Goal: Task Accomplishment & Management: Complete application form

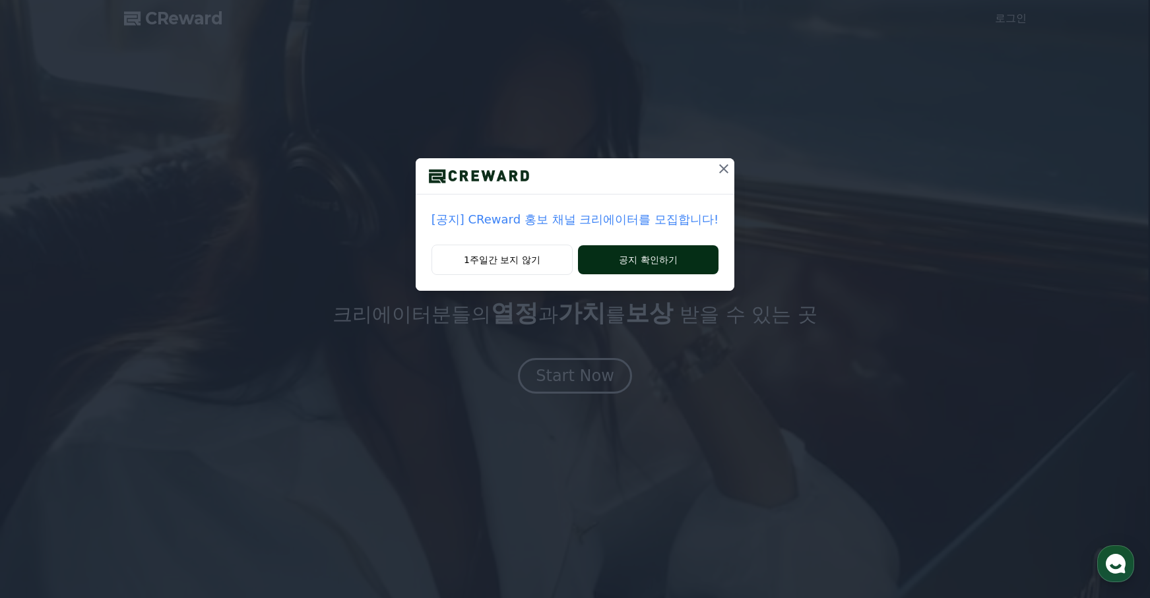
click at [641, 260] on button "공지 확인하기" at bounding box center [648, 259] width 140 height 29
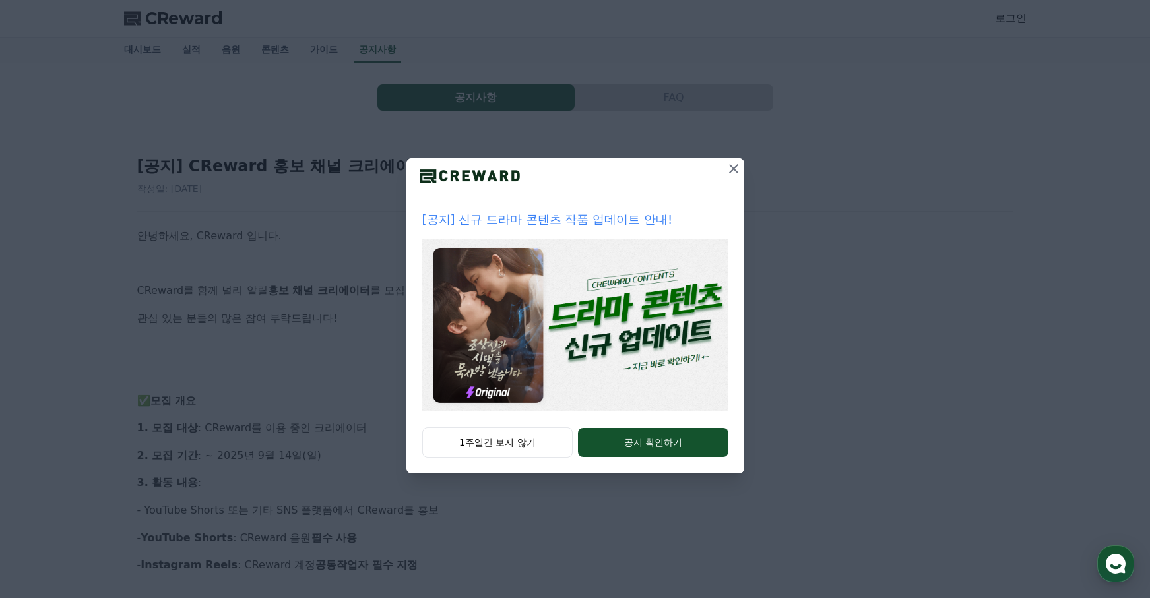
click at [739, 167] on icon at bounding box center [733, 169] width 16 height 16
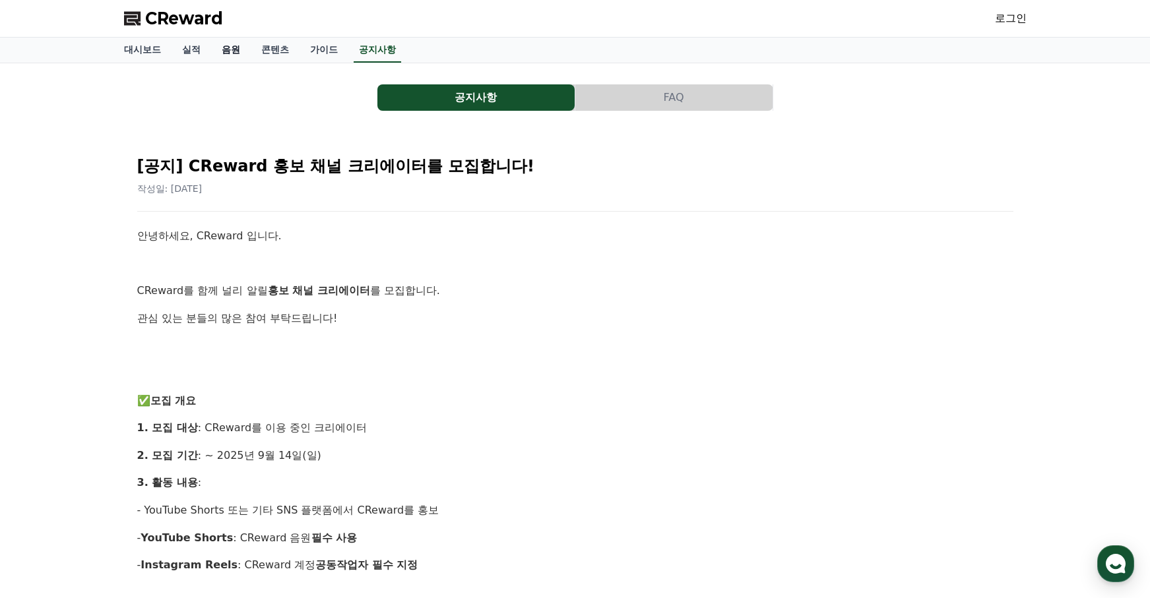
click at [218, 46] on link "음원" at bounding box center [231, 50] width 40 height 25
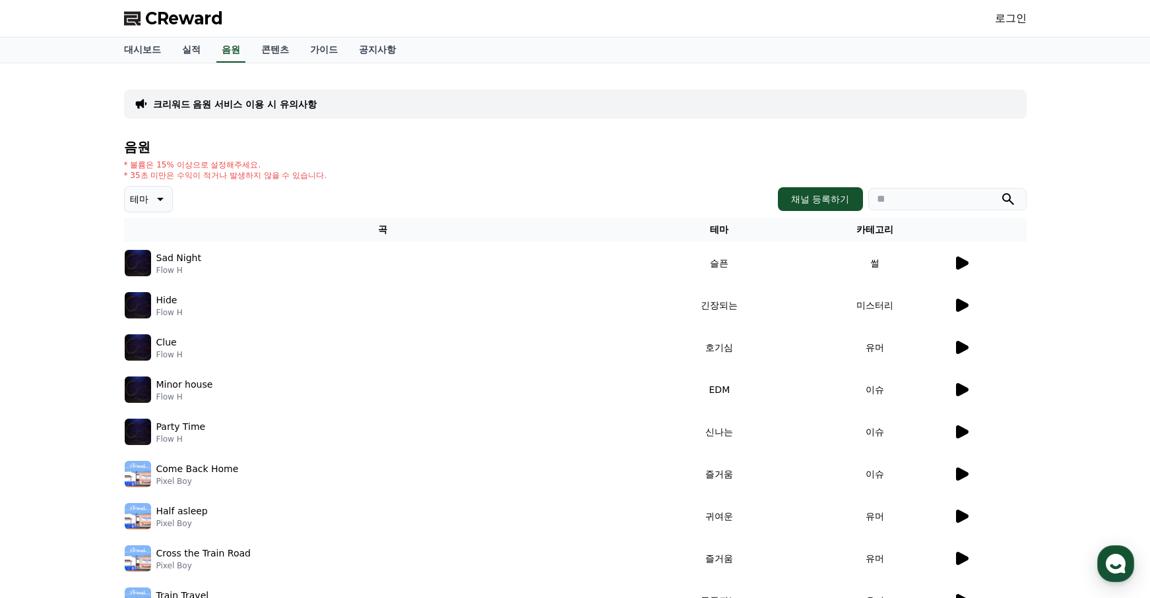
click at [956, 346] on icon at bounding box center [962, 347] width 13 height 13
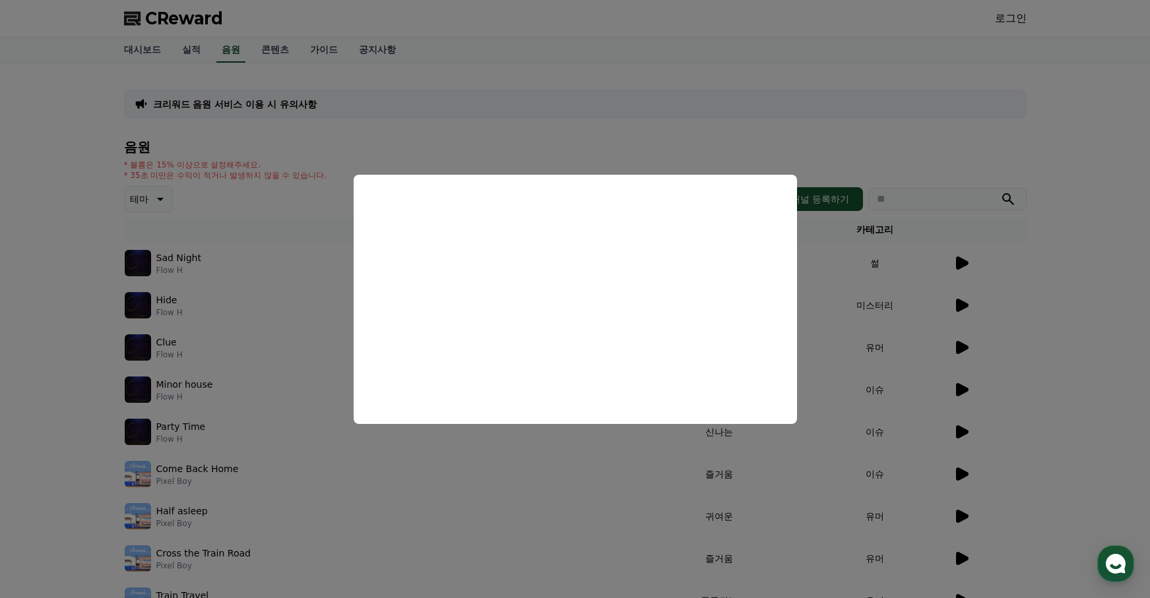
click at [307, 306] on button "close modal" at bounding box center [575, 299] width 1150 height 598
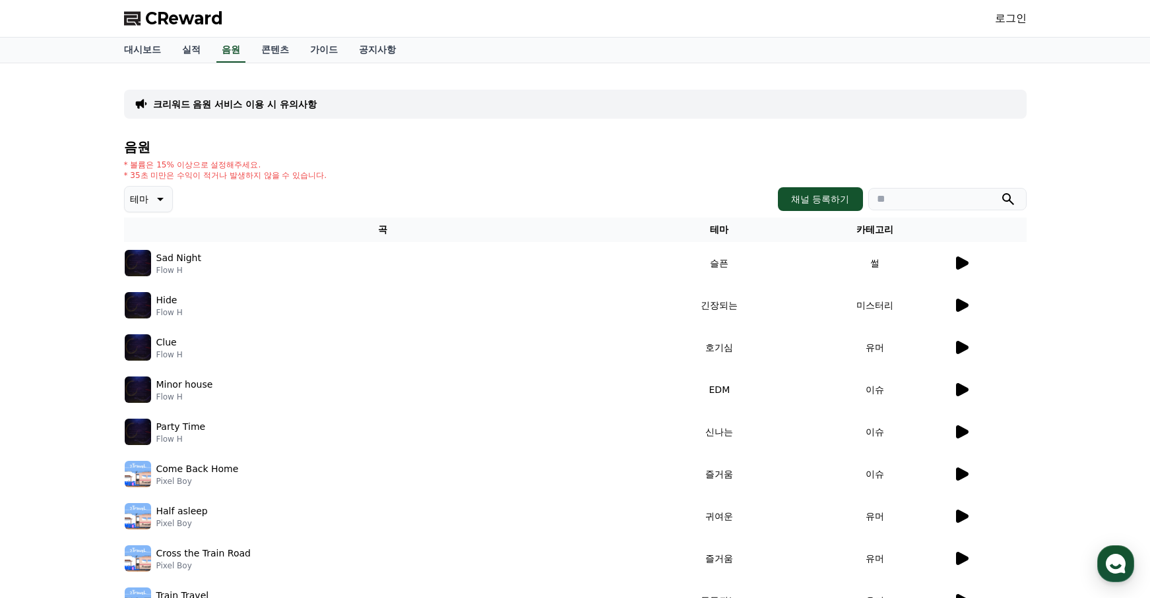
click at [956, 388] on icon at bounding box center [962, 389] width 13 height 13
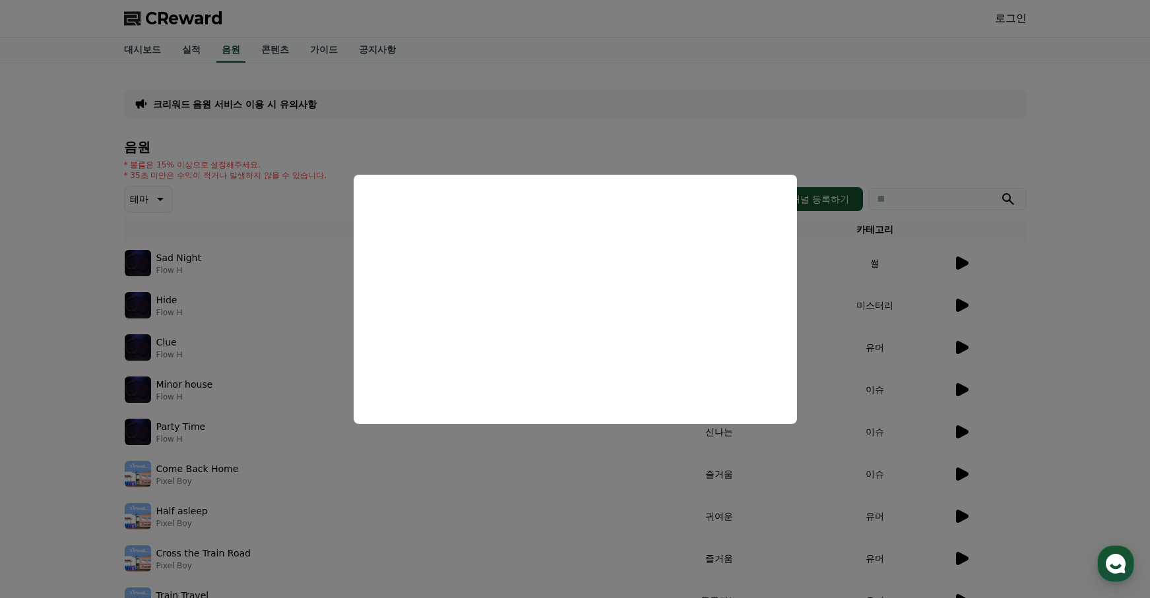
click at [962, 400] on button "close modal" at bounding box center [575, 299] width 1150 height 598
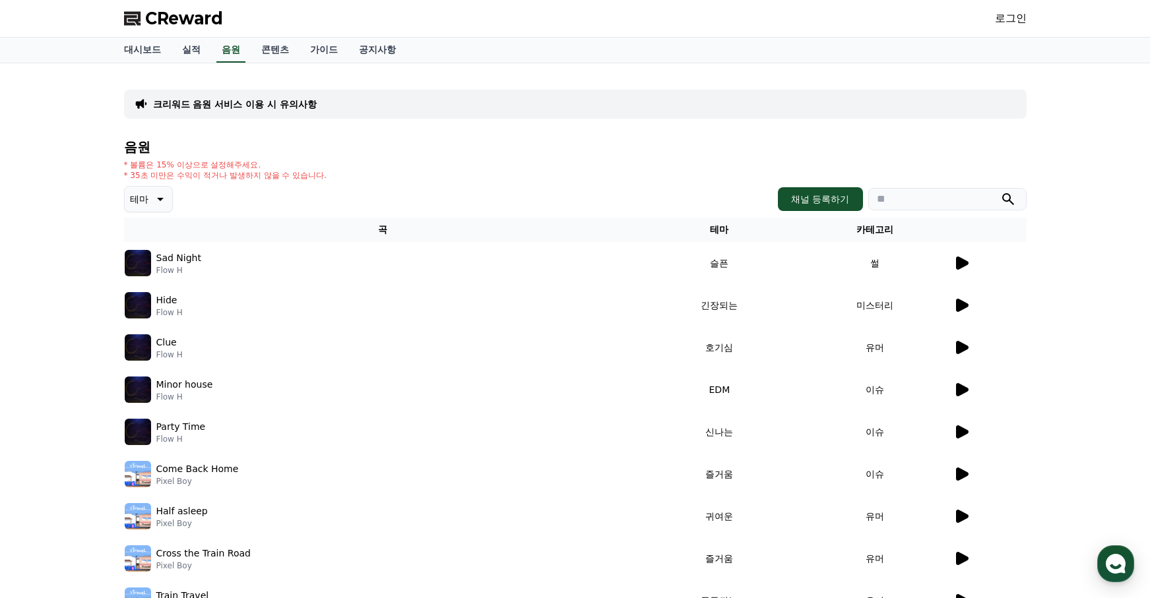
click at [959, 520] on icon at bounding box center [962, 516] width 13 height 13
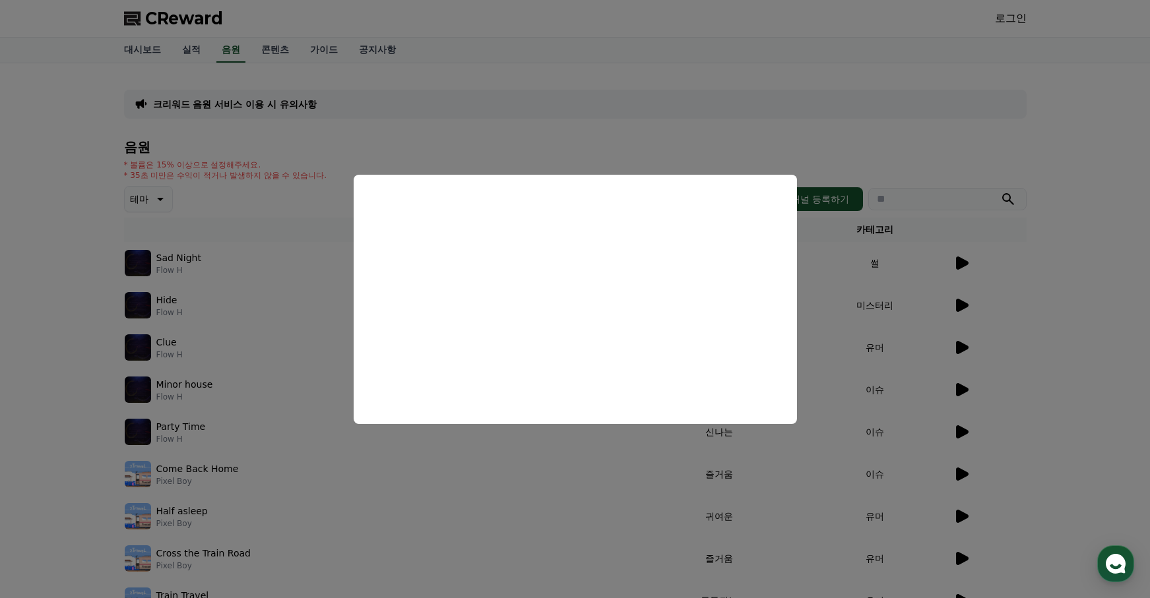
click at [985, 304] on button "close modal" at bounding box center [575, 299] width 1150 height 598
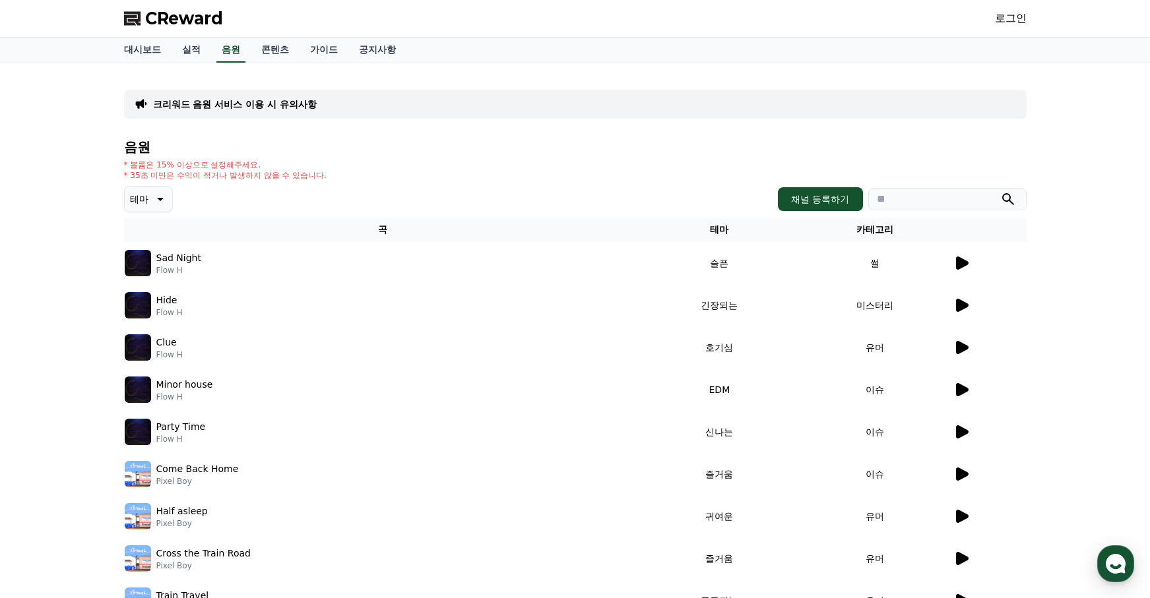
click at [954, 261] on icon at bounding box center [961, 263] width 16 height 16
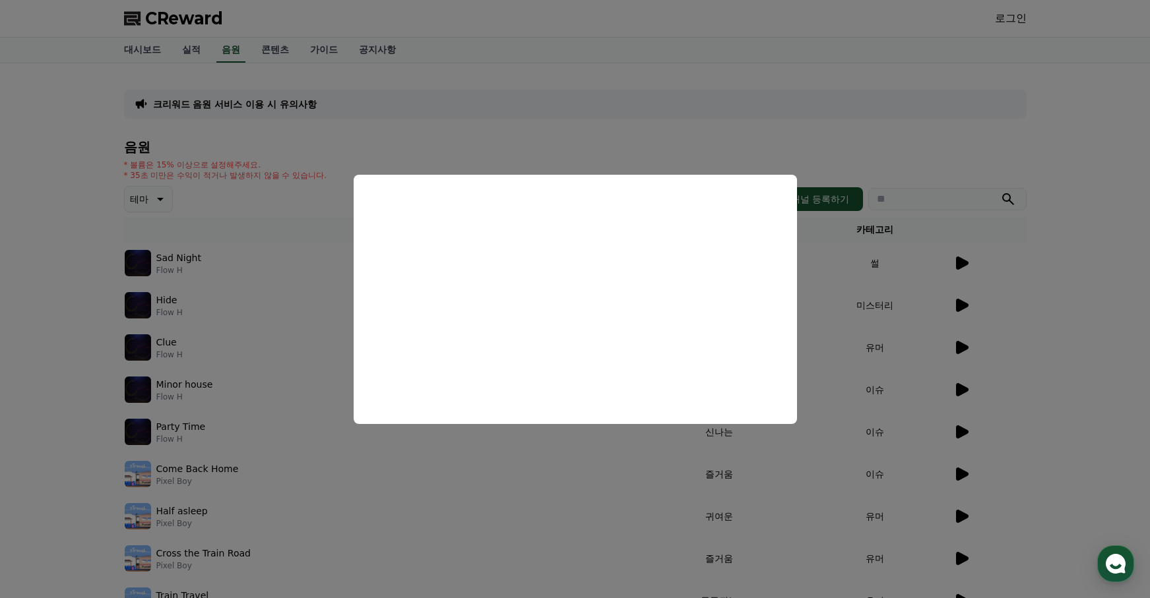
click at [955, 344] on button "close modal" at bounding box center [575, 299] width 1150 height 598
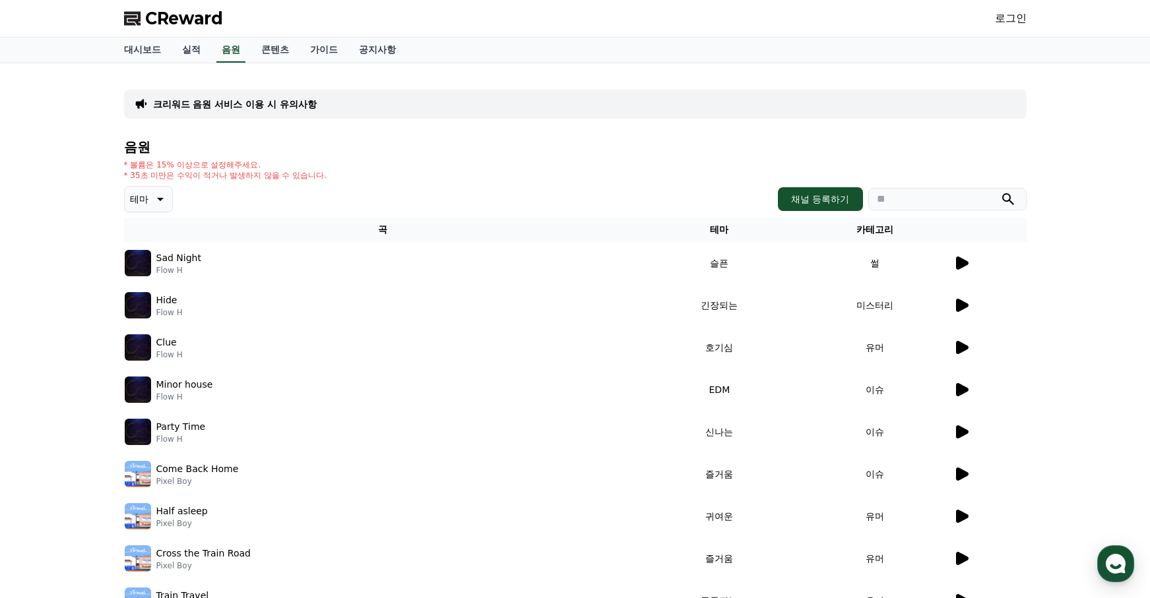
click at [960, 344] on icon at bounding box center [962, 347] width 13 height 13
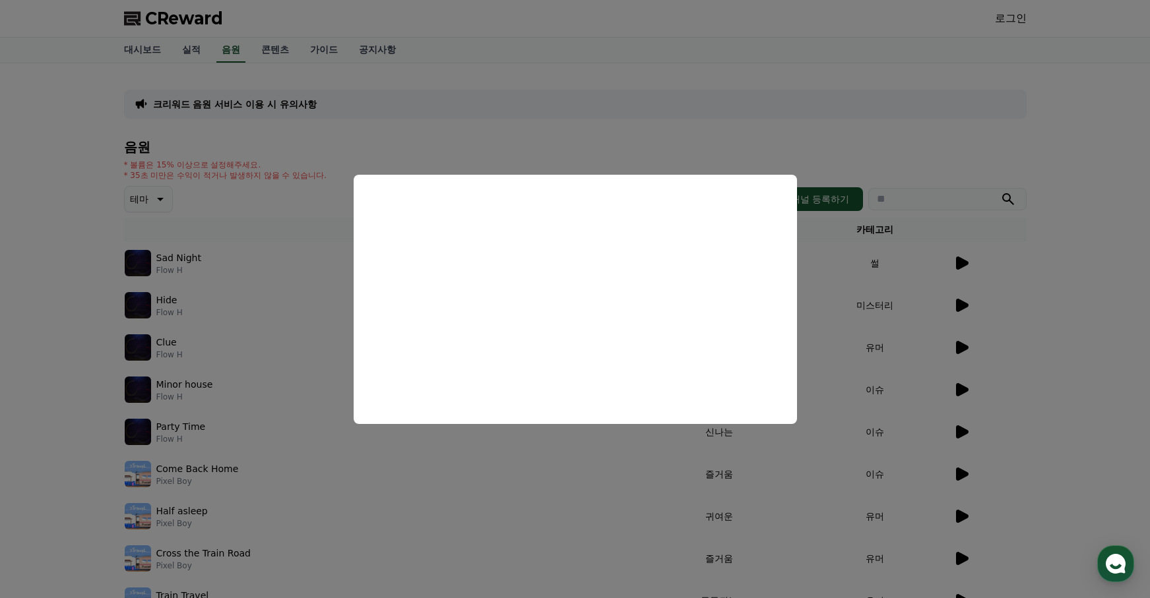
click at [822, 144] on button "close modal" at bounding box center [575, 299] width 1150 height 598
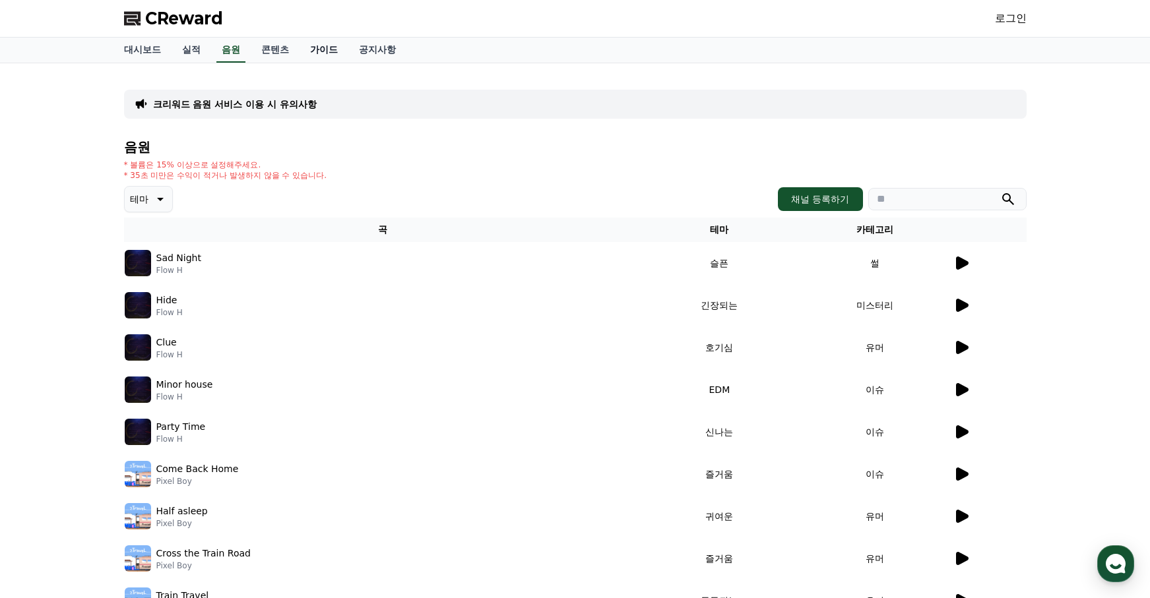
click at [299, 47] on link "가이드" at bounding box center [323, 50] width 49 height 25
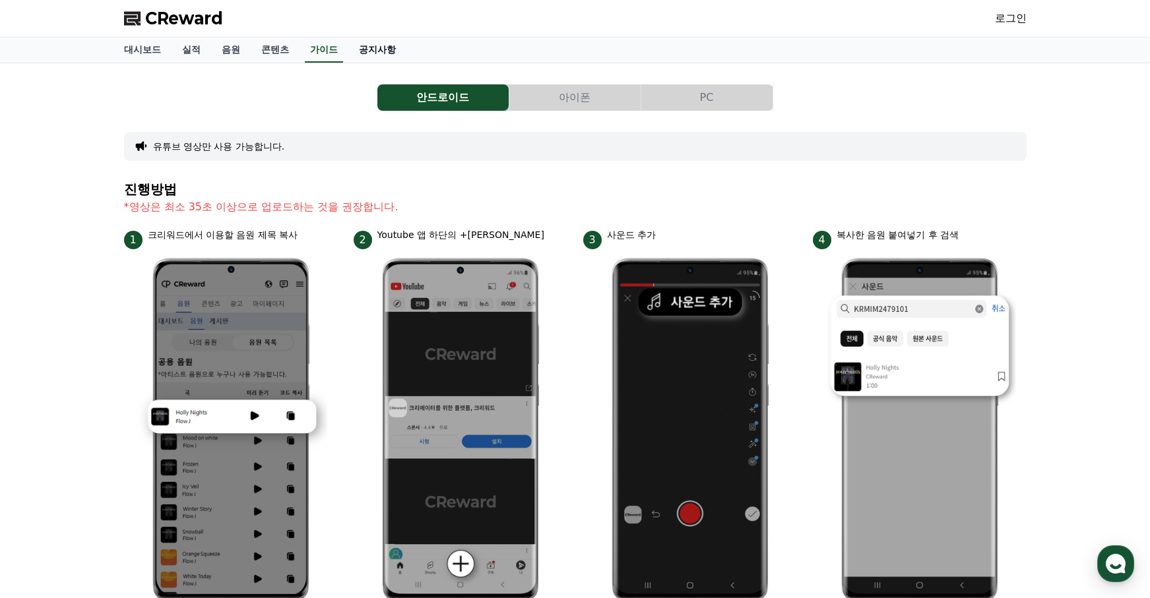
click at [348, 50] on link "공지사항" at bounding box center [377, 50] width 58 height 25
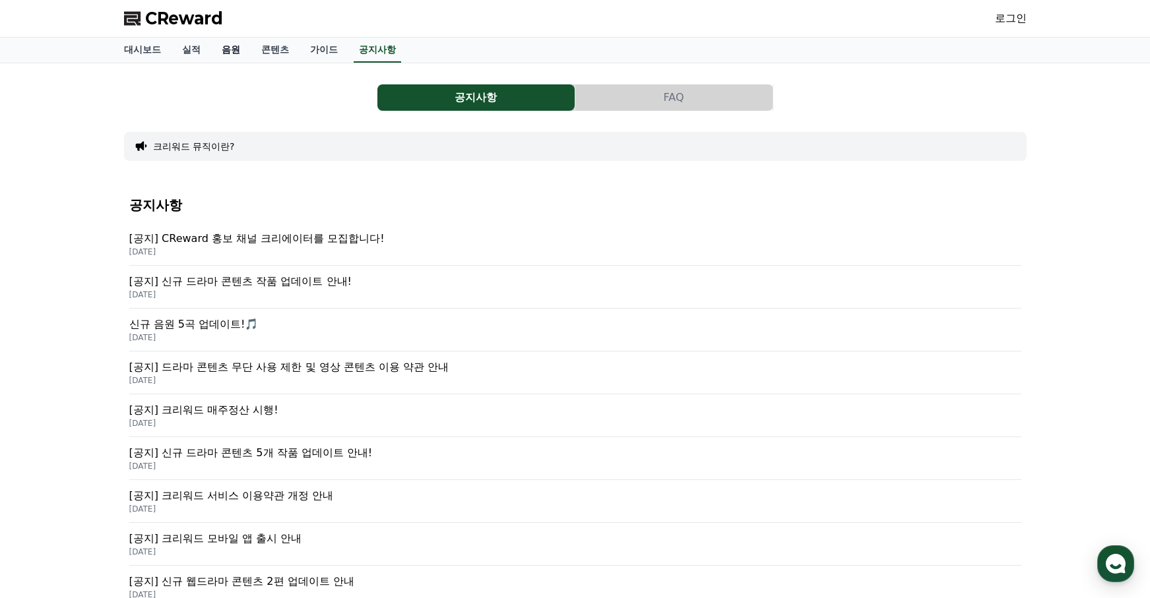
click at [230, 50] on link "음원" at bounding box center [231, 50] width 40 height 25
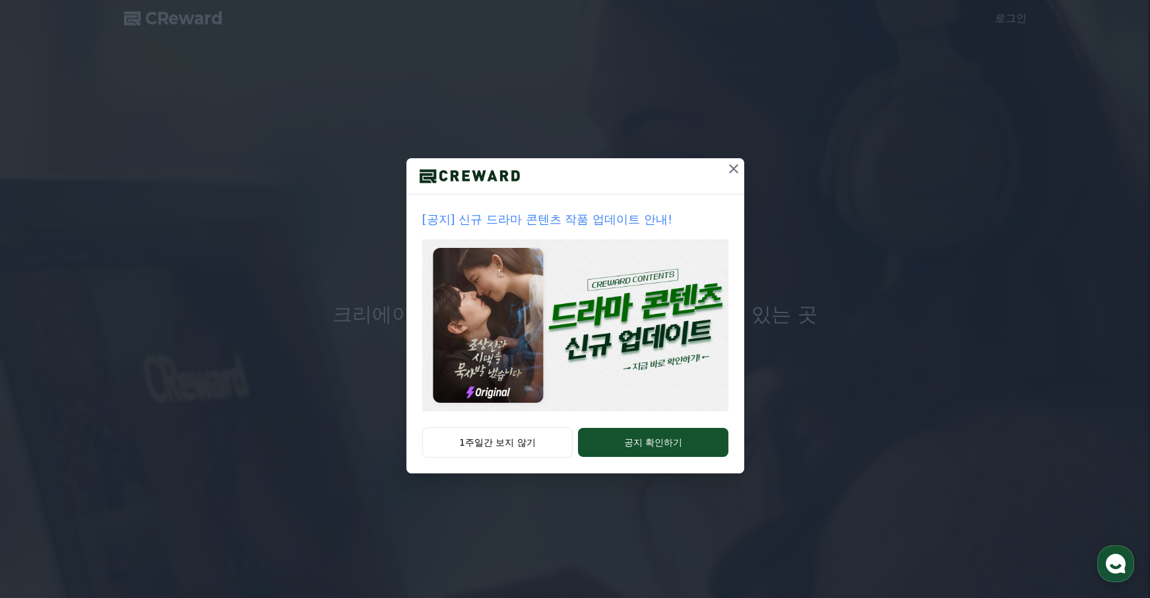
click at [728, 163] on icon at bounding box center [733, 169] width 16 height 16
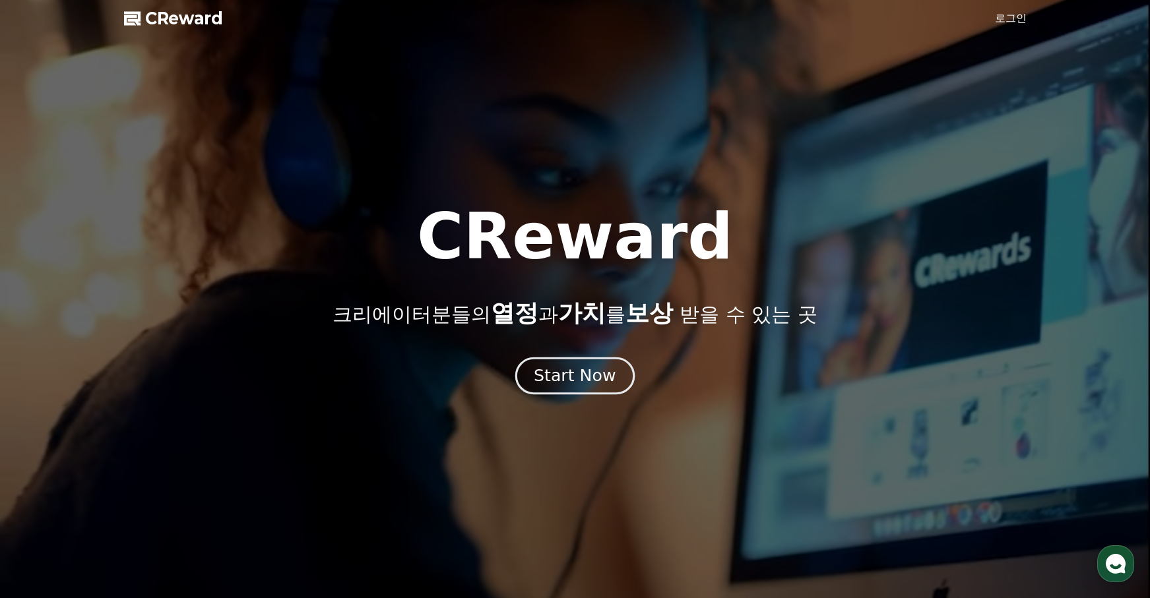
click at [575, 381] on div "Start Now" at bounding box center [575, 376] width 82 height 22
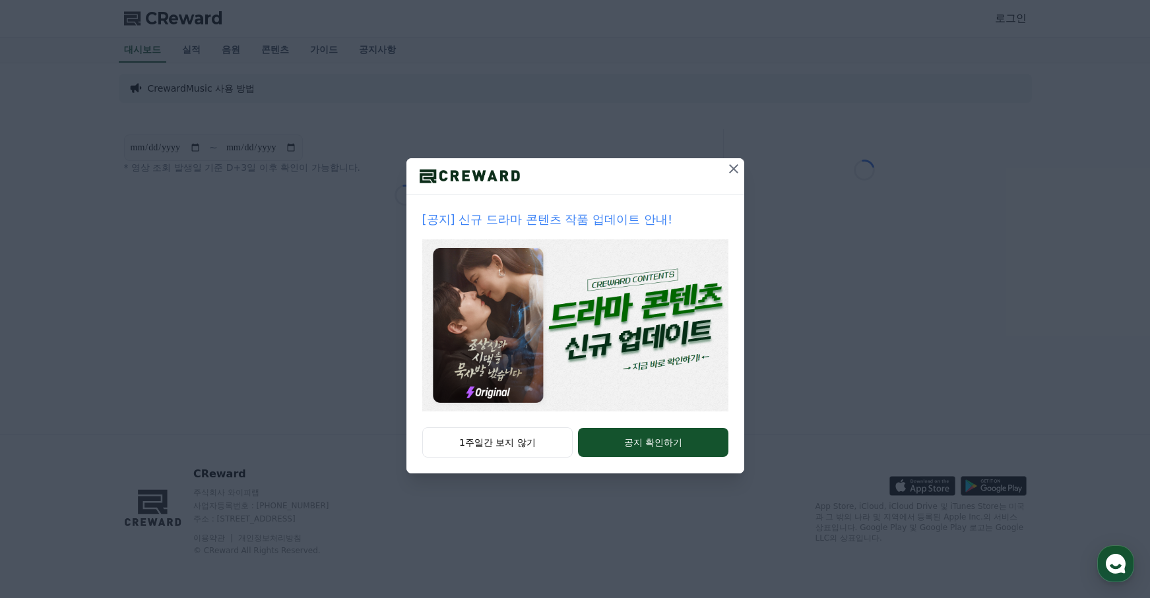
click at [725, 167] on icon at bounding box center [733, 169] width 16 height 16
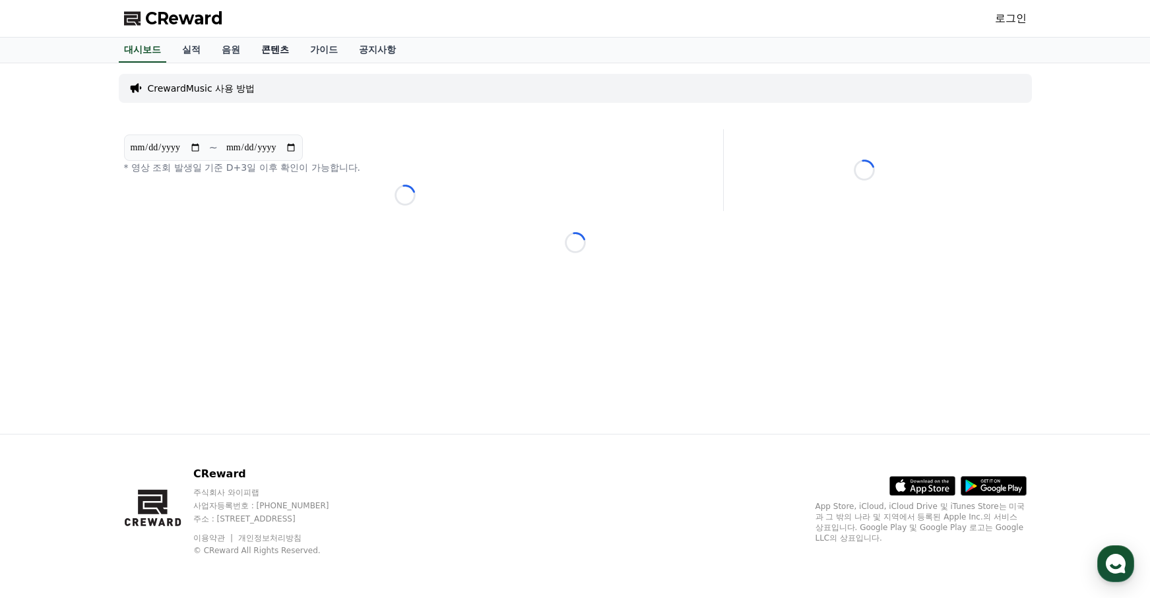
click at [268, 50] on link "콘텐츠" at bounding box center [275, 50] width 49 height 25
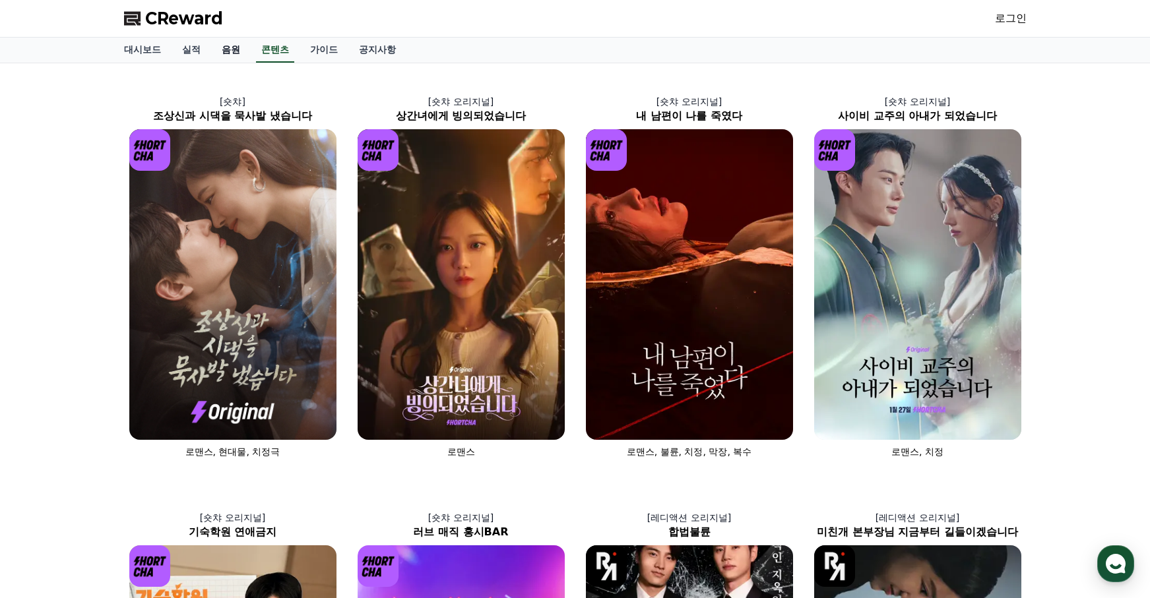
click at [211, 46] on link "음원" at bounding box center [231, 50] width 40 height 25
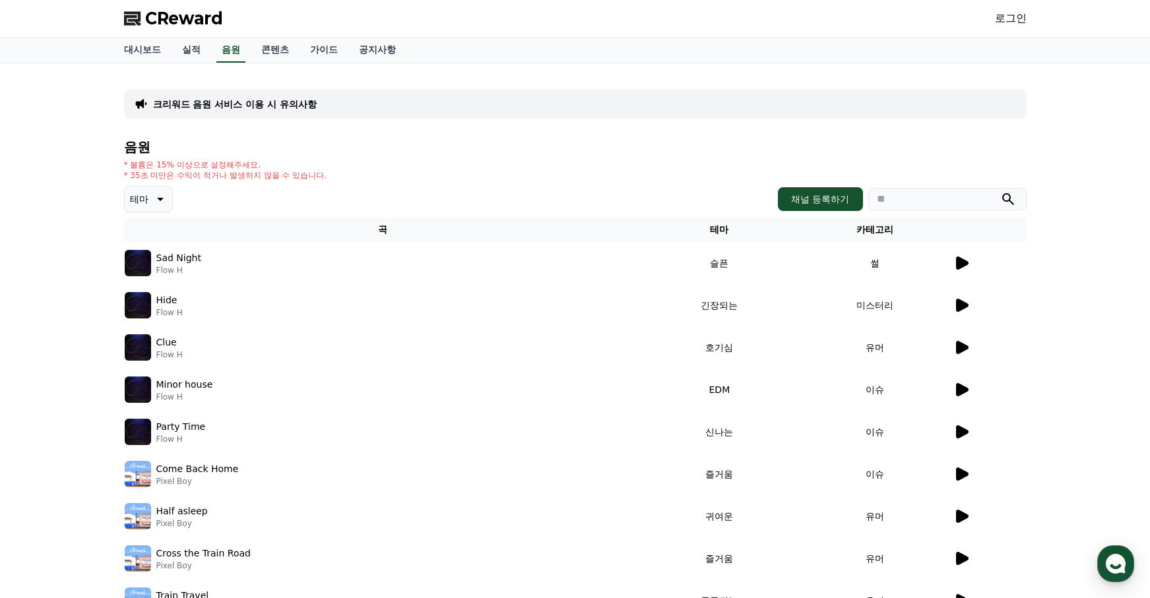
click at [1005, 18] on link "로그인" at bounding box center [1011, 19] width 32 height 16
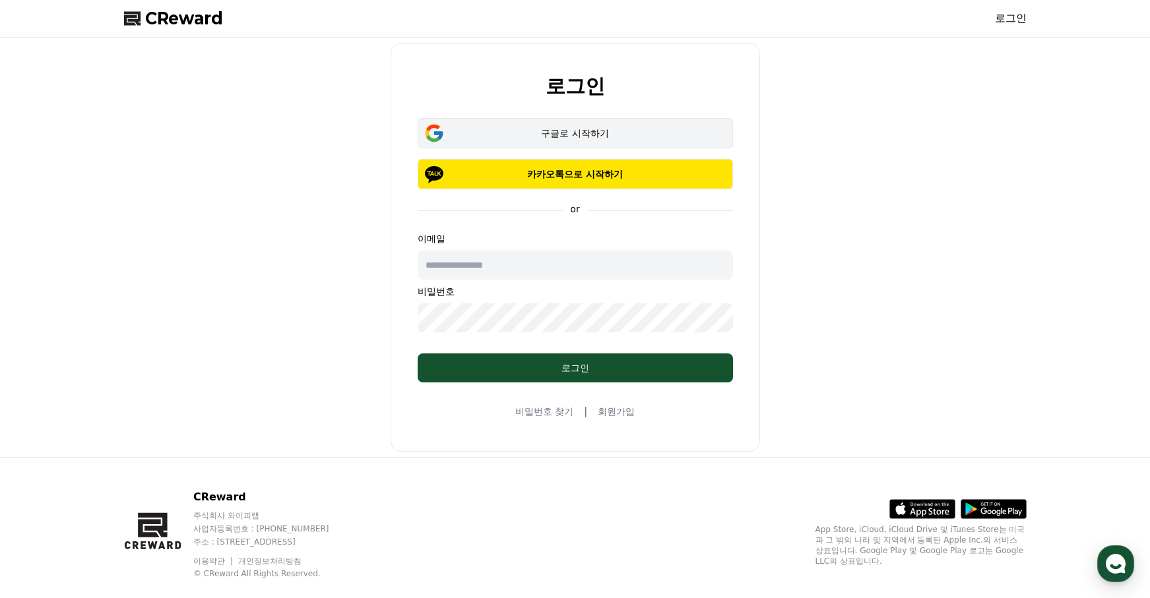
click at [576, 123] on button "구글로 시작하기" at bounding box center [574, 133] width 315 height 30
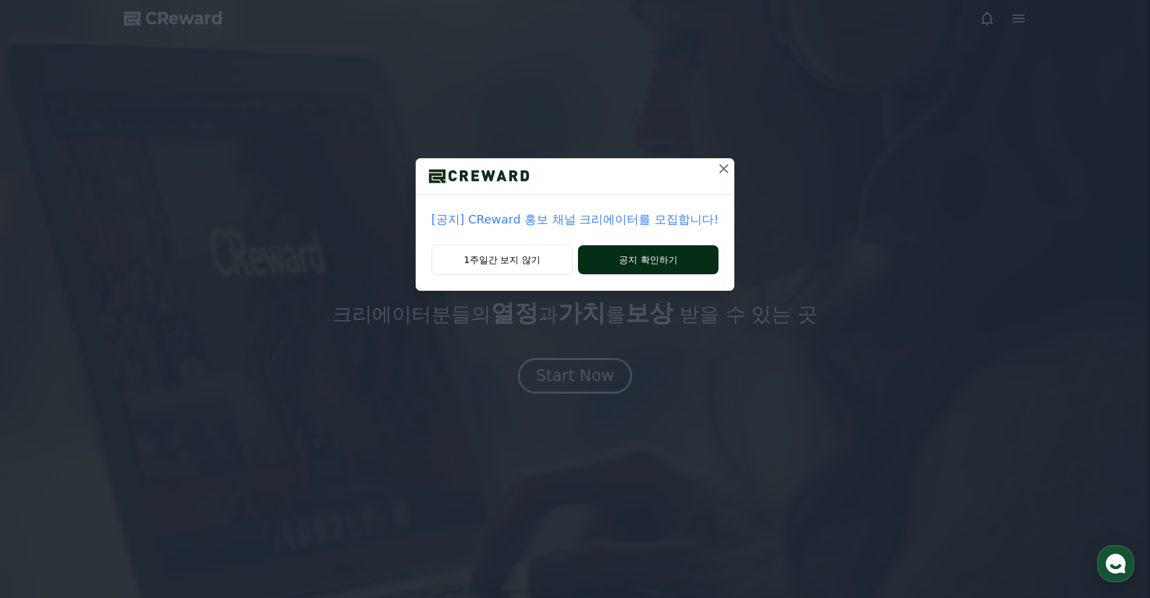
click at [667, 261] on button "공지 확인하기" at bounding box center [648, 259] width 140 height 29
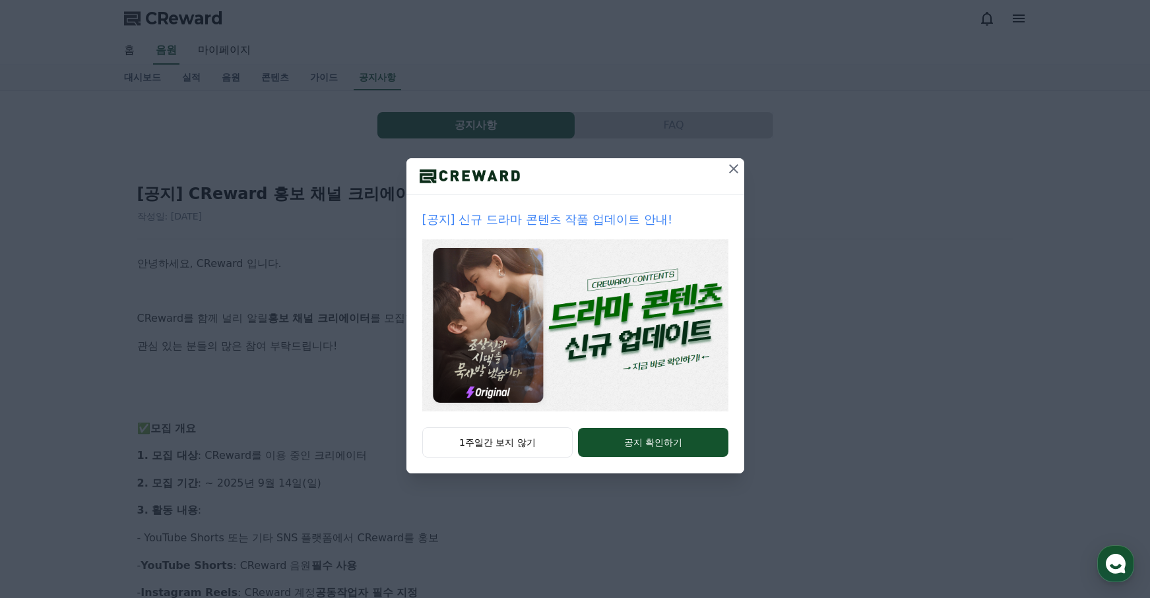
click at [739, 168] on icon at bounding box center [733, 169] width 16 height 16
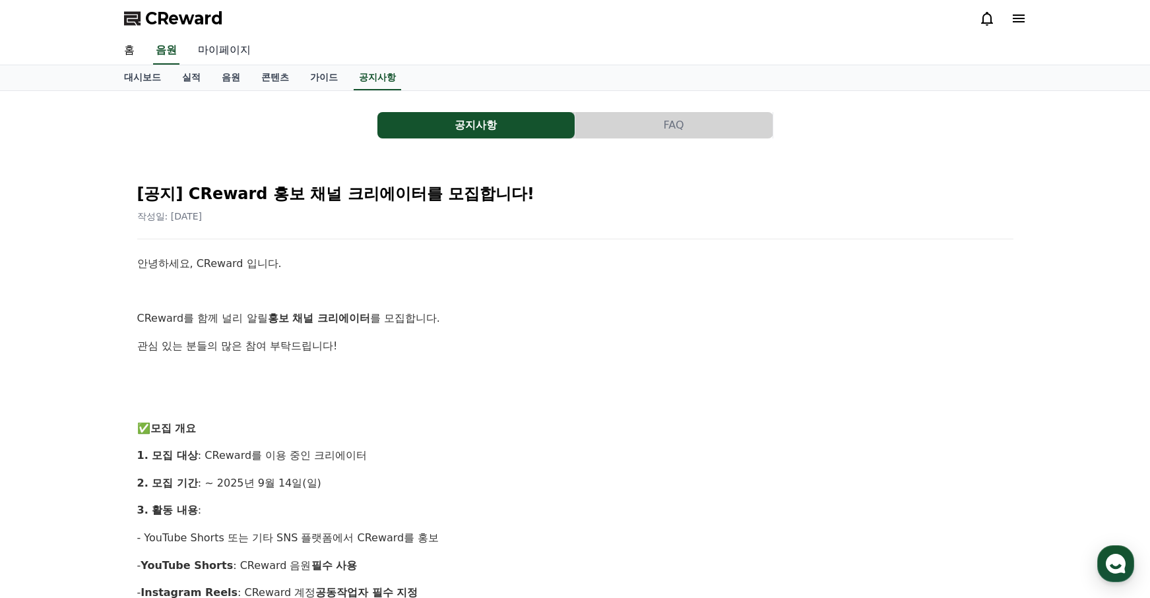
click at [228, 50] on link "마이페이지" at bounding box center [224, 51] width 74 height 28
select select "**********"
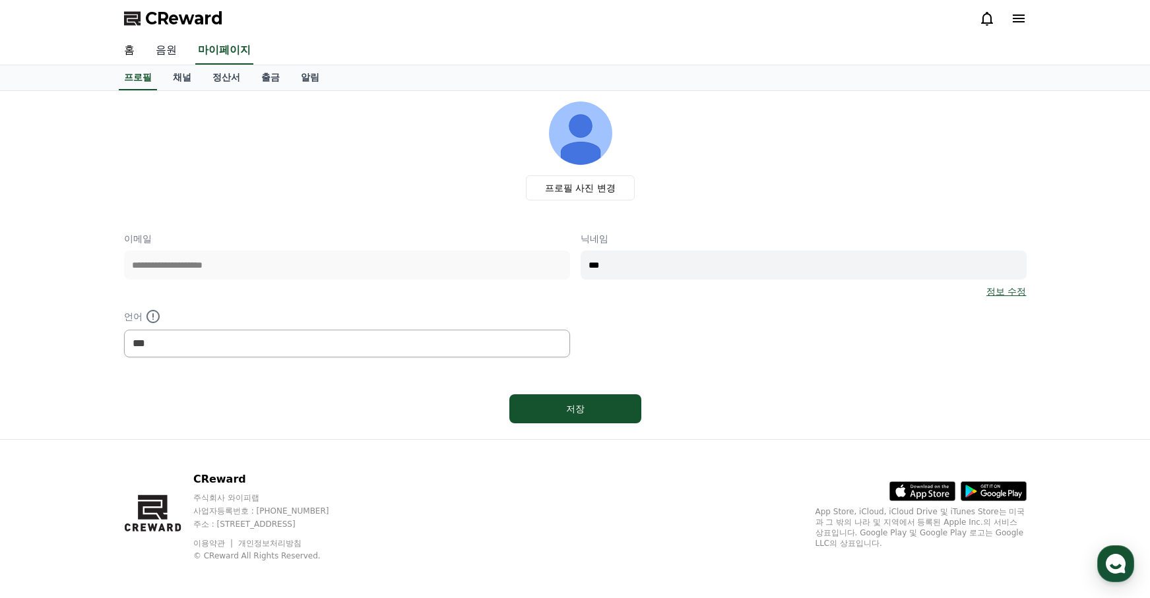
click at [166, 50] on link "음원" at bounding box center [166, 51] width 42 height 28
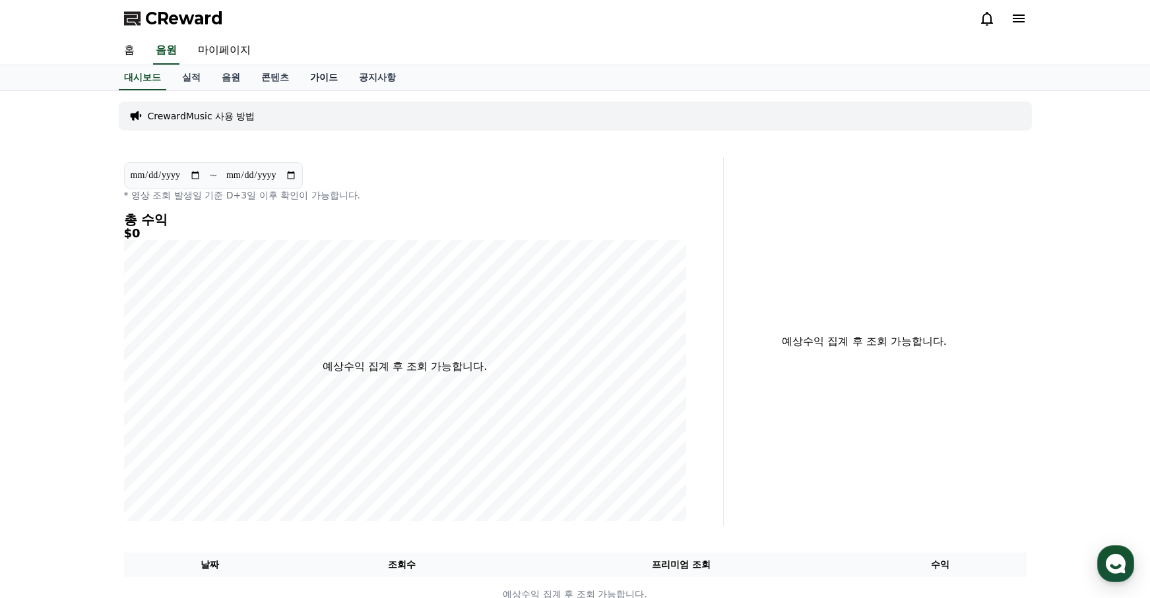
click at [307, 79] on link "가이드" at bounding box center [323, 77] width 49 height 25
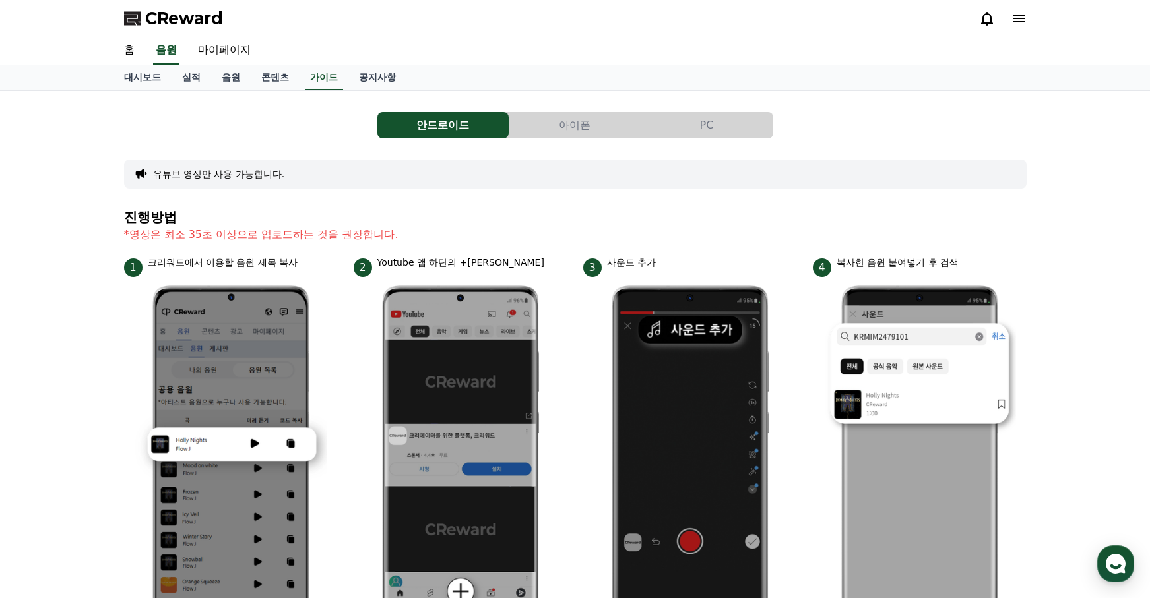
click at [575, 127] on button "아이폰" at bounding box center [574, 125] width 131 height 26
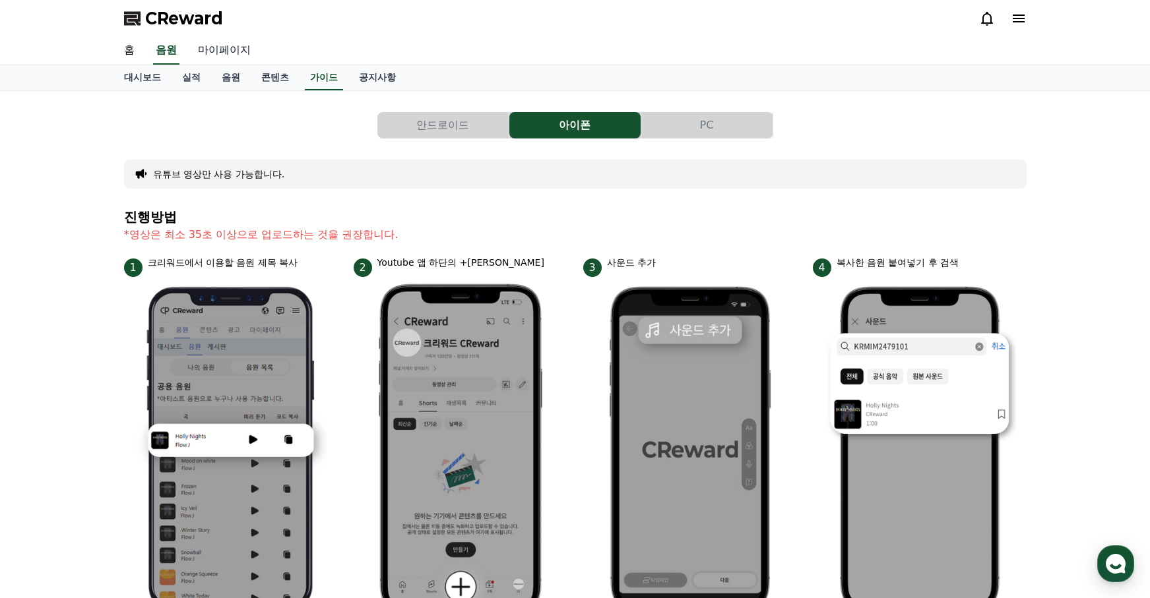
click at [205, 49] on link "마이페이지" at bounding box center [224, 51] width 74 height 28
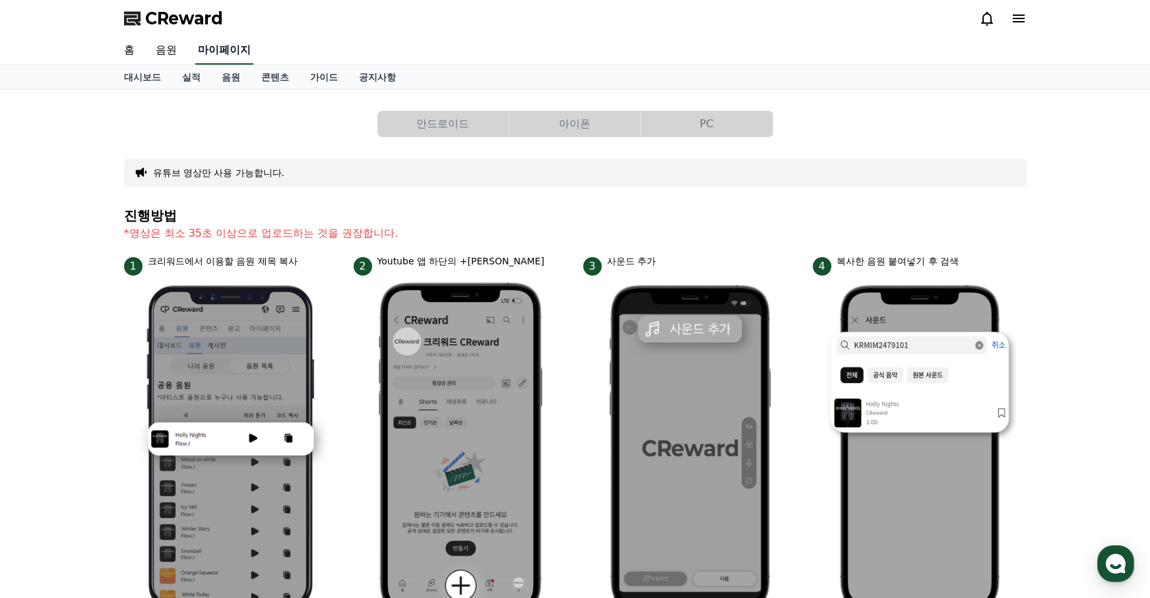
select select "**********"
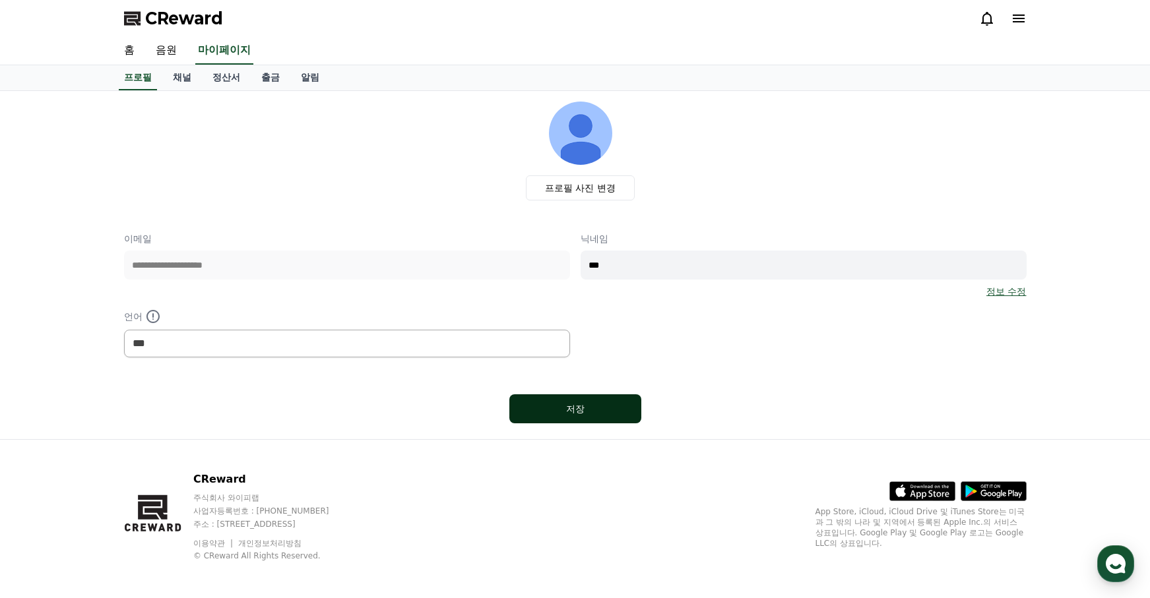
click at [586, 406] on div "저장" at bounding box center [575, 408] width 79 height 13
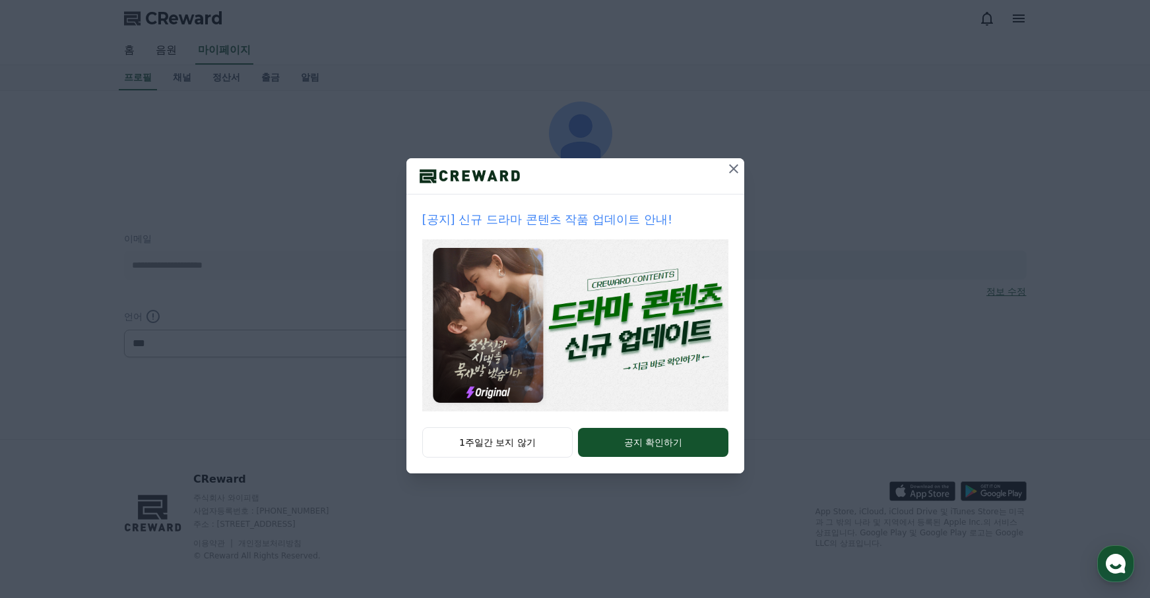
select select "**********"
click at [745, 164] on div "[공지] 신규 드라마 콘텐츠 작품 업데이트 안내! 1주일간 보지 않기 공지 확인하기" at bounding box center [575, 247] width 1150 height 495
click at [727, 169] on icon at bounding box center [733, 169] width 16 height 16
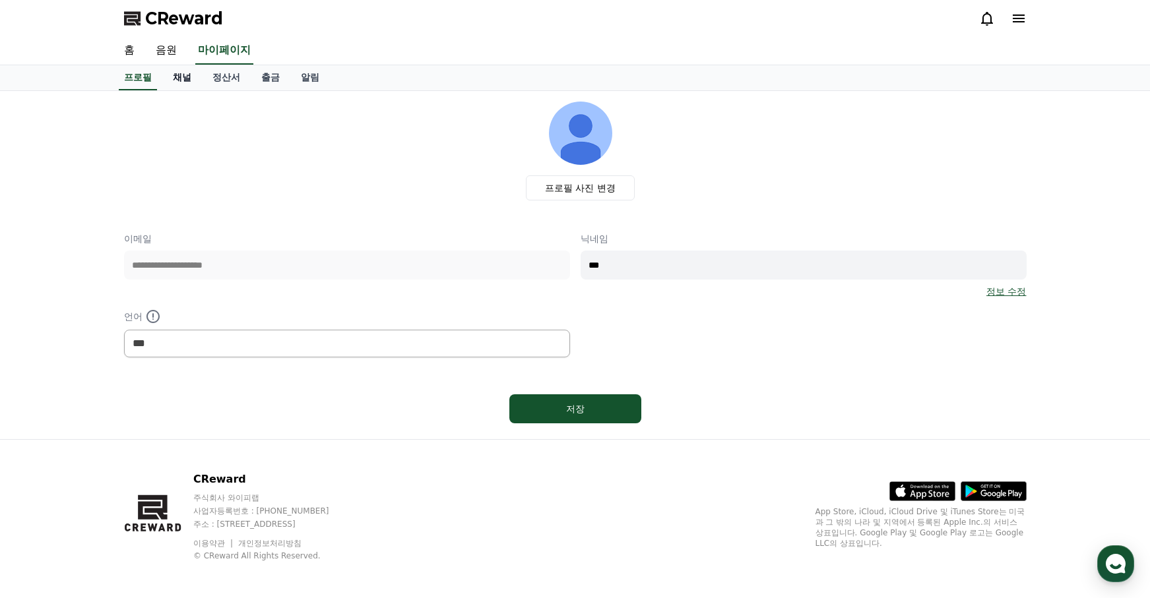
click at [174, 77] on link "채널" at bounding box center [182, 77] width 40 height 25
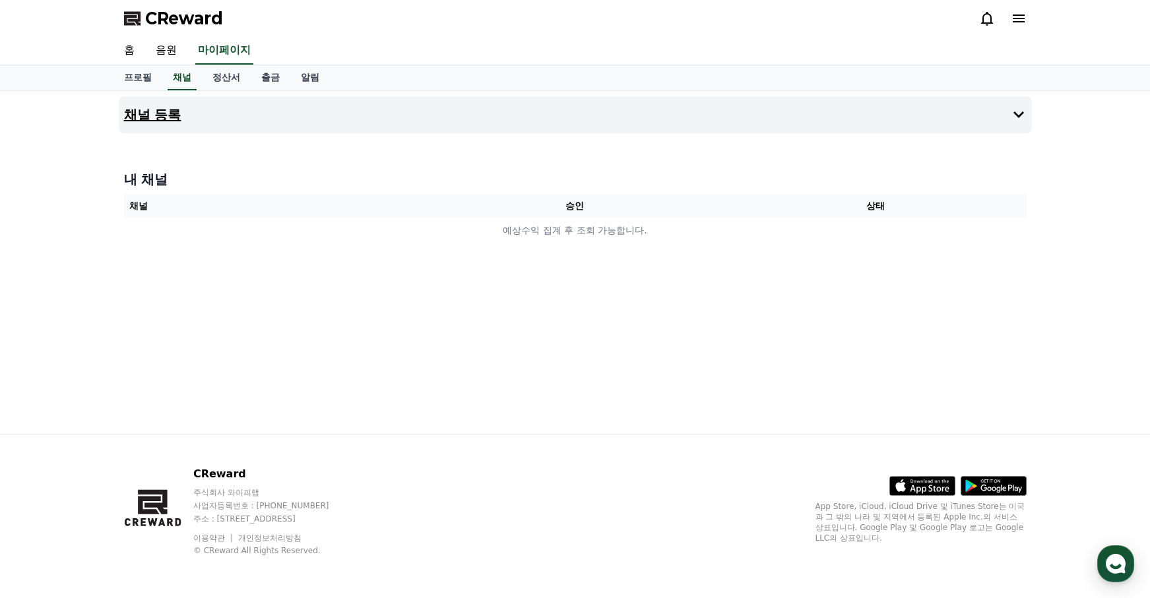
click at [161, 113] on h4 "채널 등록" at bounding box center [152, 114] width 57 height 15
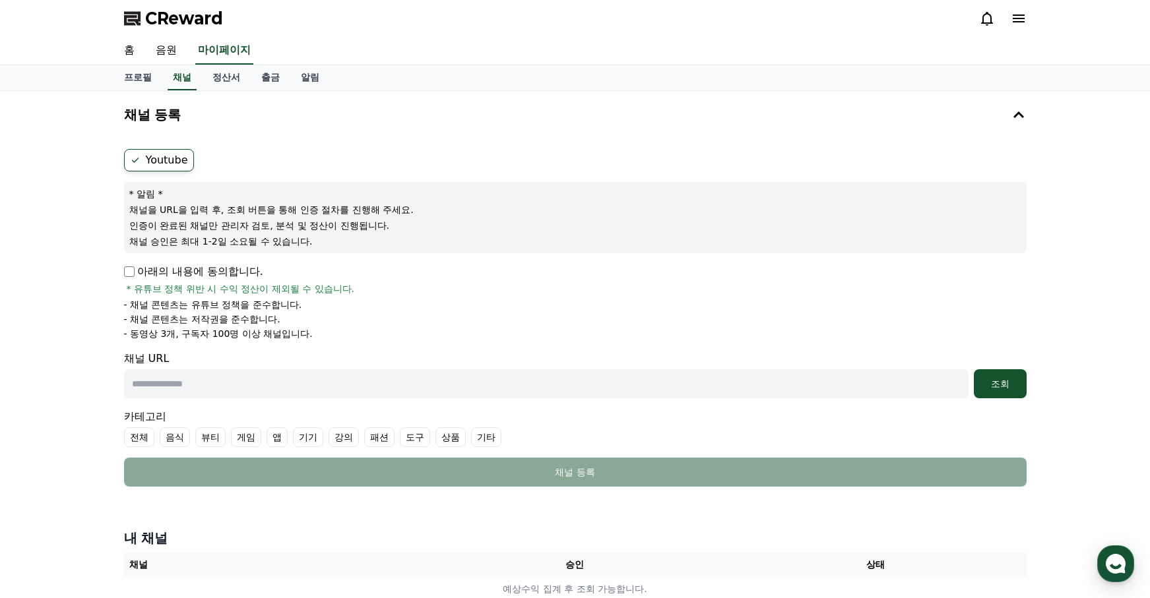
click at [201, 376] on input "text" at bounding box center [546, 383] width 844 height 29
paste input "**********"
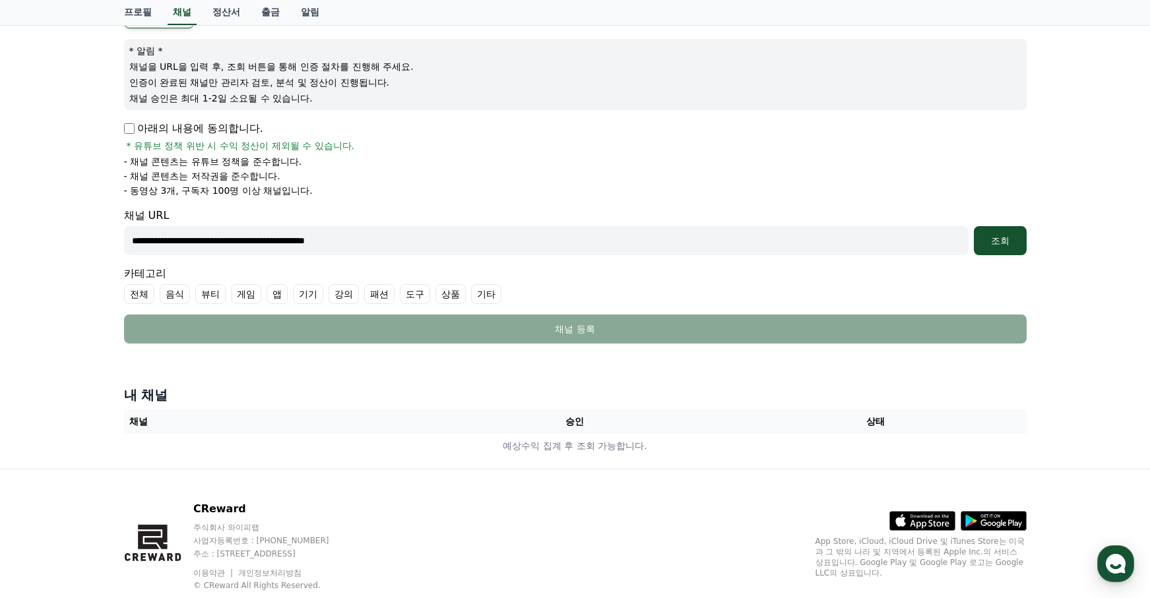
scroll to position [147, 0]
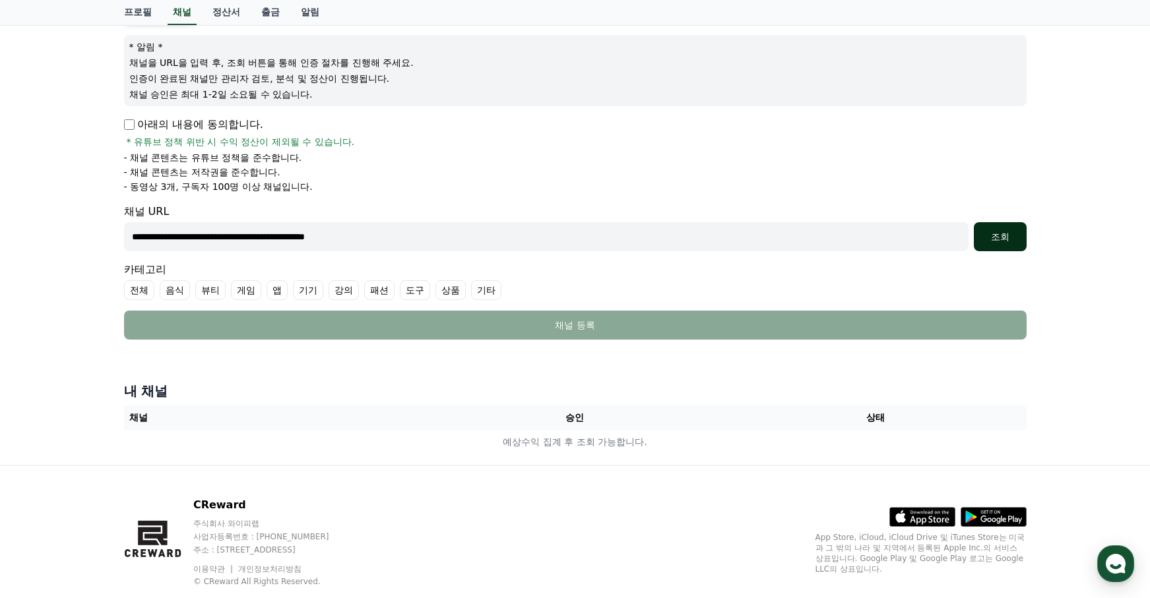
type input "**********"
click at [997, 232] on div "조회" at bounding box center [1000, 236] width 42 height 13
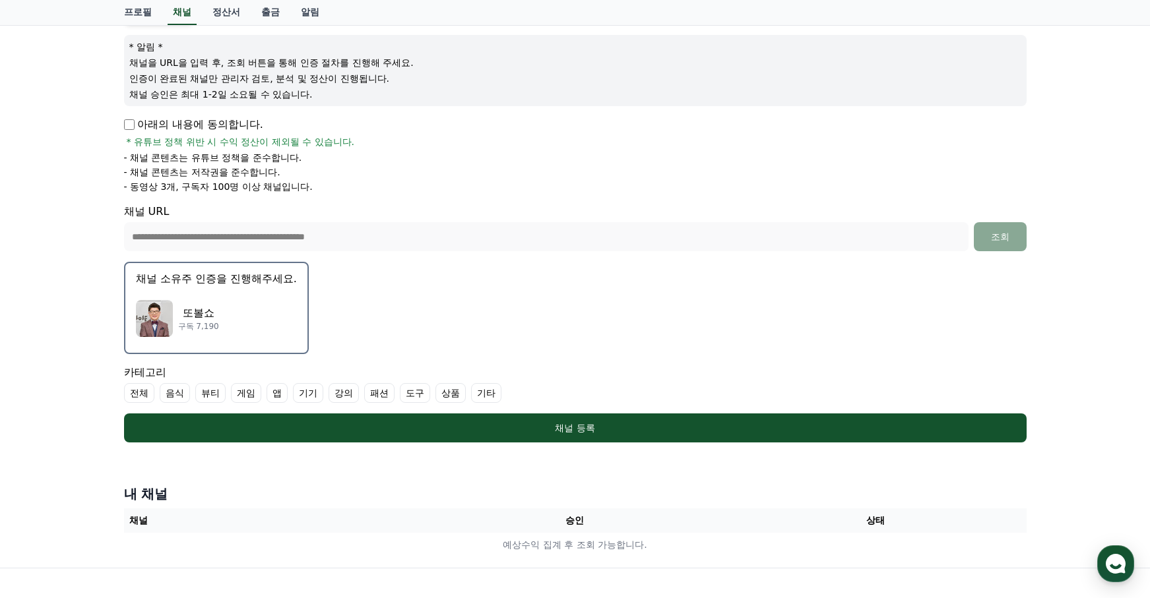
click at [224, 308] on div "또볼쇼 구독 7,190" at bounding box center [216, 318] width 161 height 53
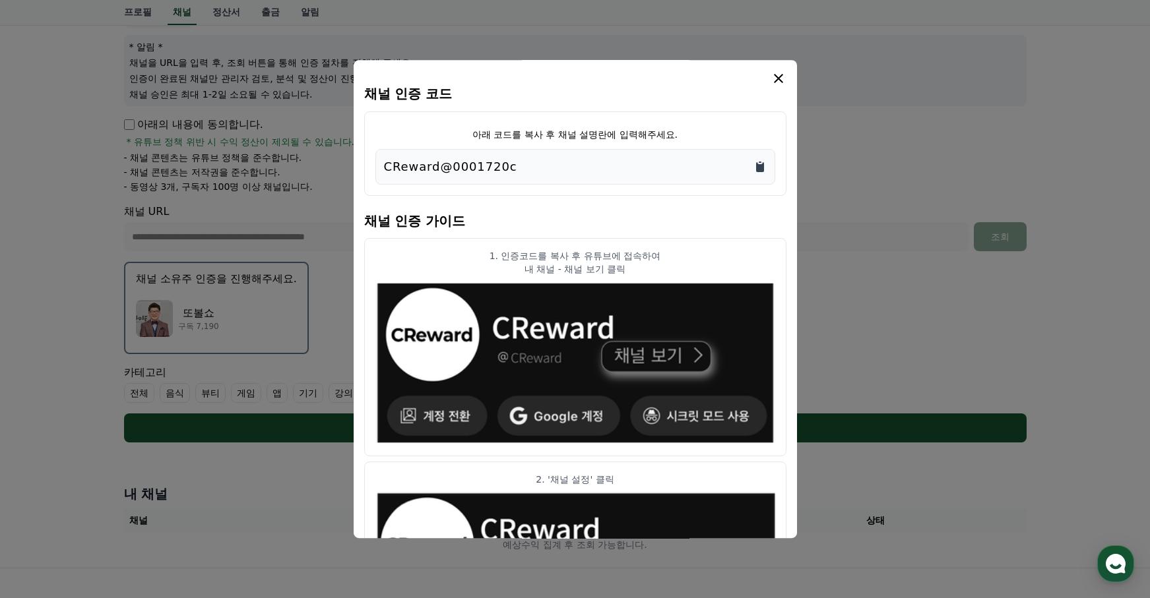
click at [762, 166] on icon "Copy to clipboard" at bounding box center [760, 167] width 8 height 10
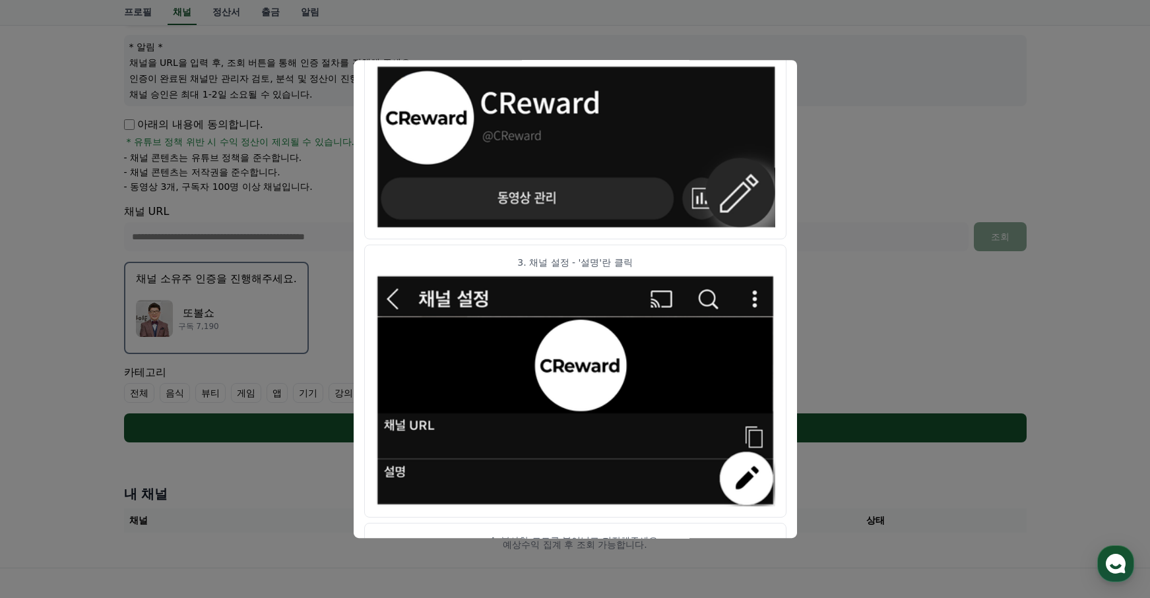
scroll to position [472, 0]
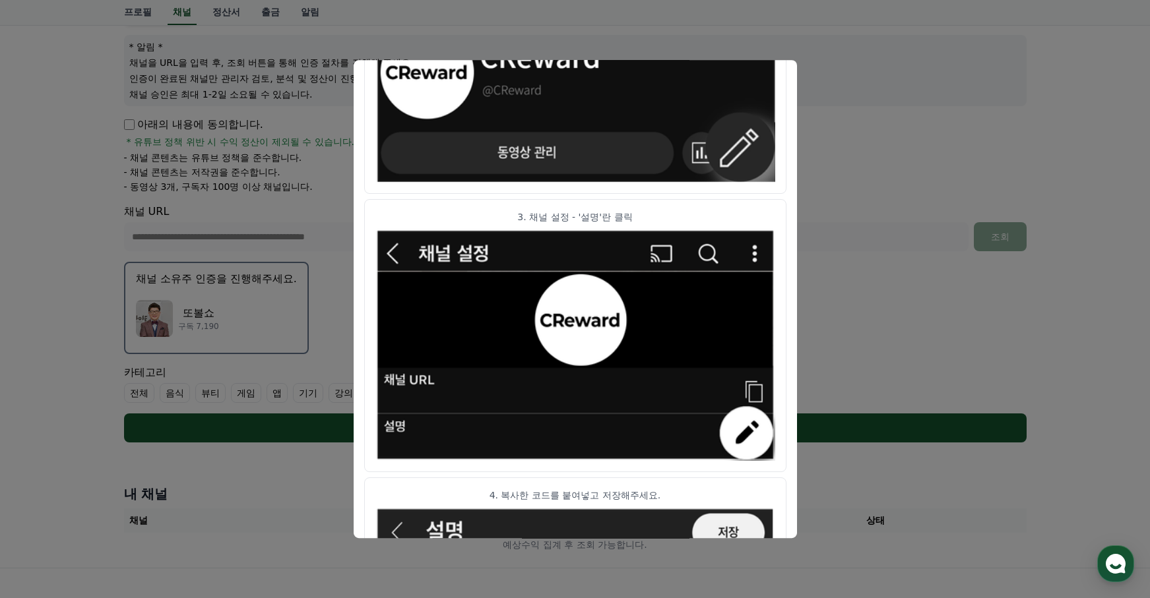
click at [306, 328] on button "close modal" at bounding box center [575, 299] width 1150 height 598
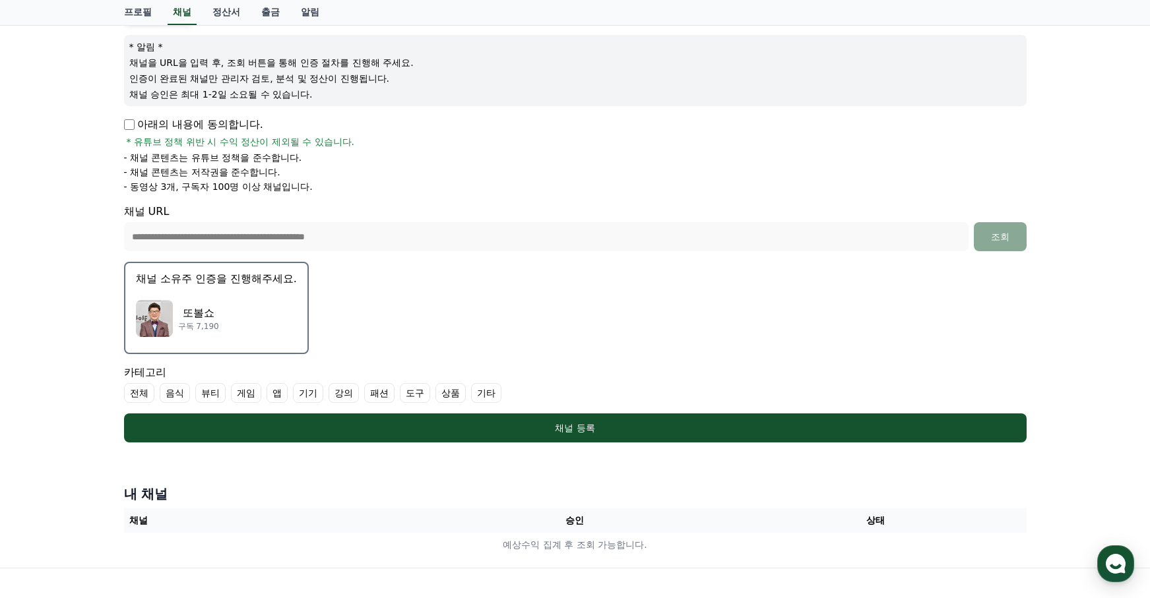
drag, startPoint x: 457, startPoint y: 394, endPoint x: 470, endPoint y: 397, distance: 13.5
click at [471, 394] on label "기타" at bounding box center [486, 393] width 30 height 20
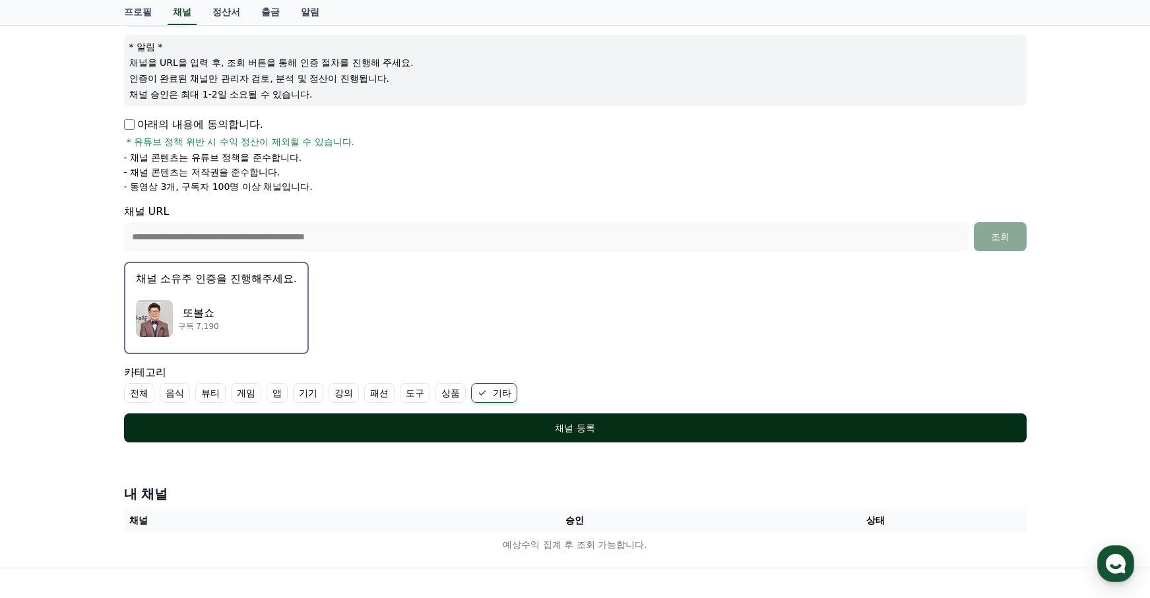
click at [565, 421] on div "채널 등록" at bounding box center [574, 427] width 849 height 13
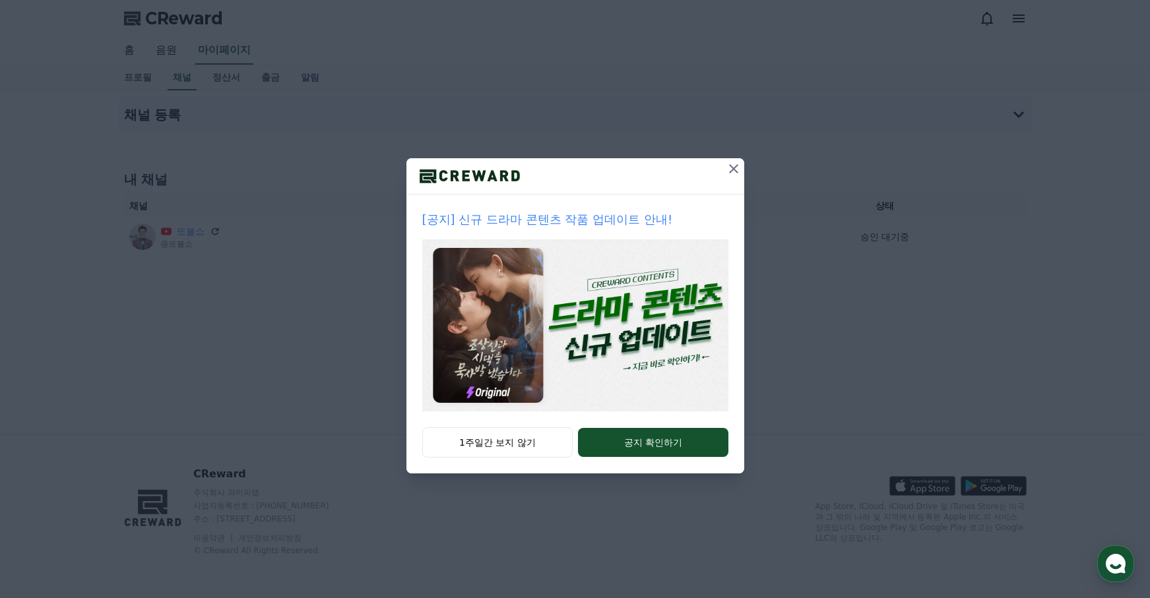
click at [731, 163] on icon at bounding box center [733, 169] width 16 height 16
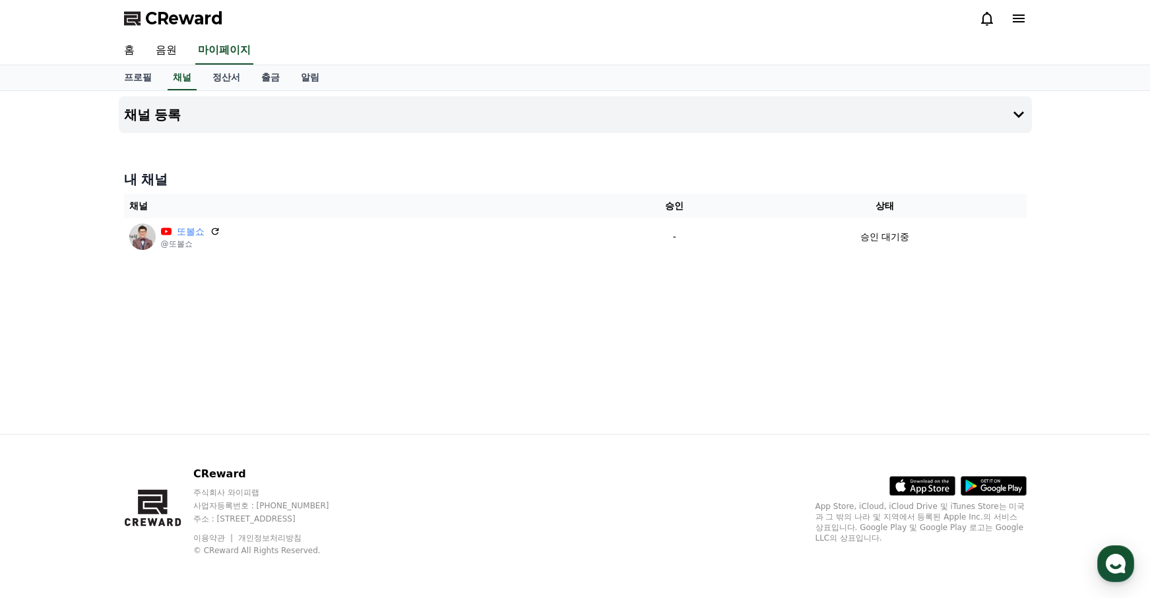
click at [1119, 32] on div "CReward" at bounding box center [575, 18] width 1150 height 37
click at [1103, 61] on div "홈 음원 마이페이지" at bounding box center [575, 51] width 1150 height 28
click at [165, 48] on link "음원" at bounding box center [166, 51] width 42 height 28
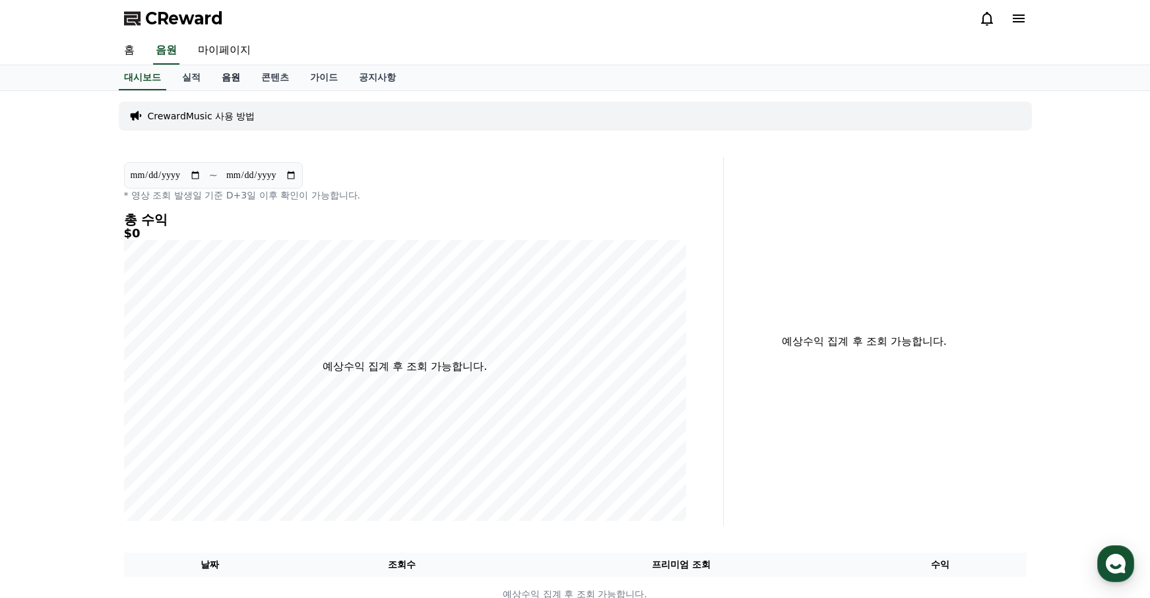
click at [224, 77] on link "음원" at bounding box center [231, 77] width 40 height 25
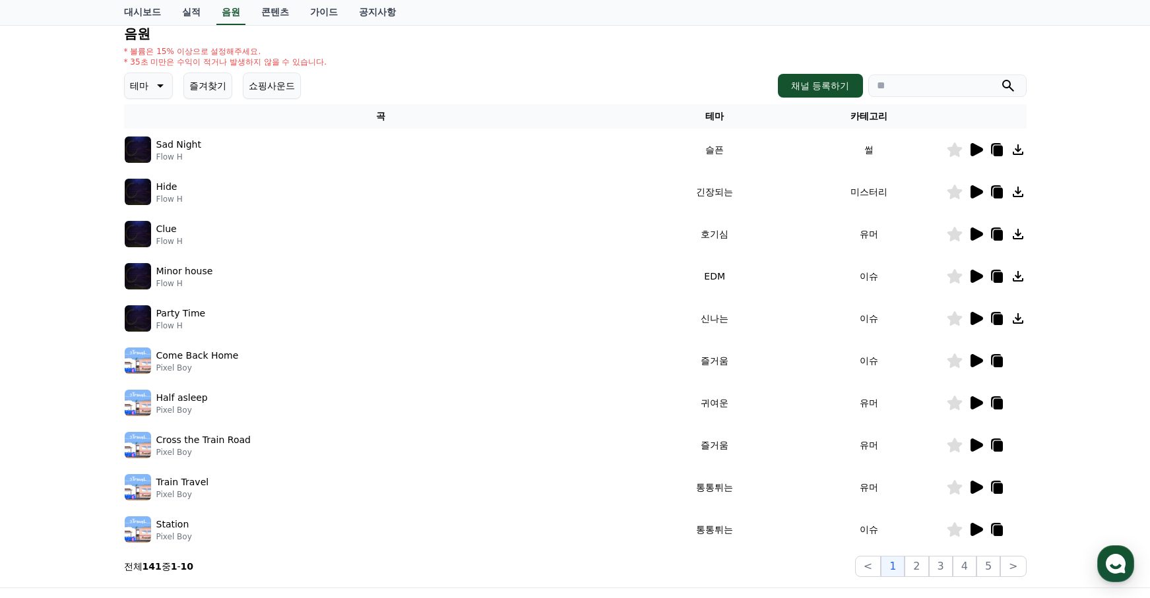
scroll to position [142, 0]
click at [976, 229] on icon at bounding box center [976, 233] width 13 height 13
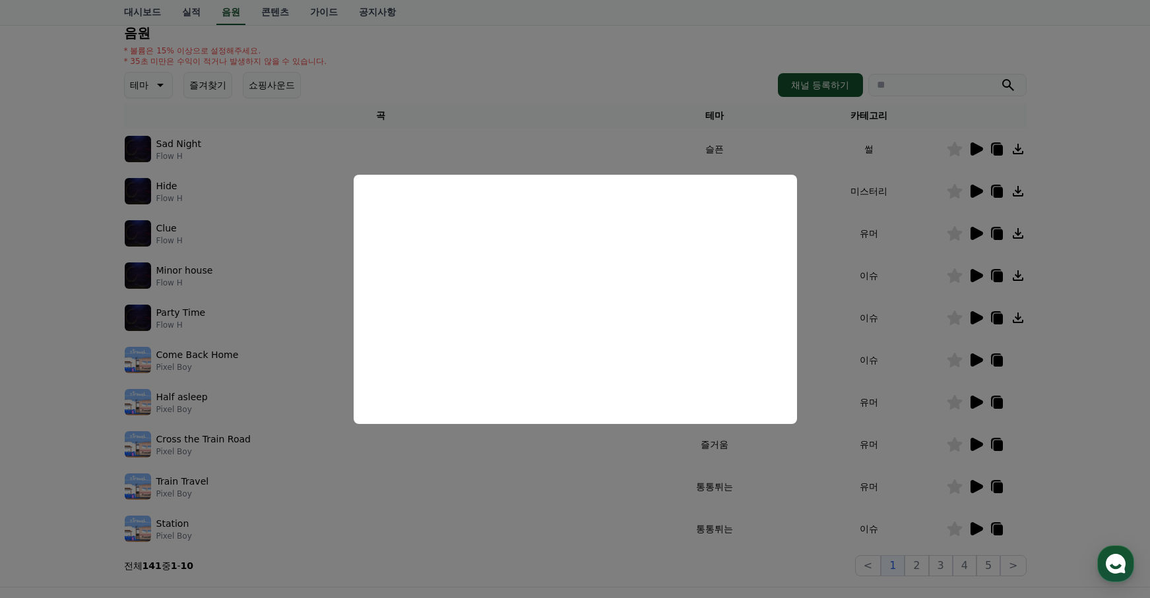
click at [530, 152] on button "close modal" at bounding box center [575, 299] width 1150 height 598
